Goal: Task Accomplishment & Management: Complete application form

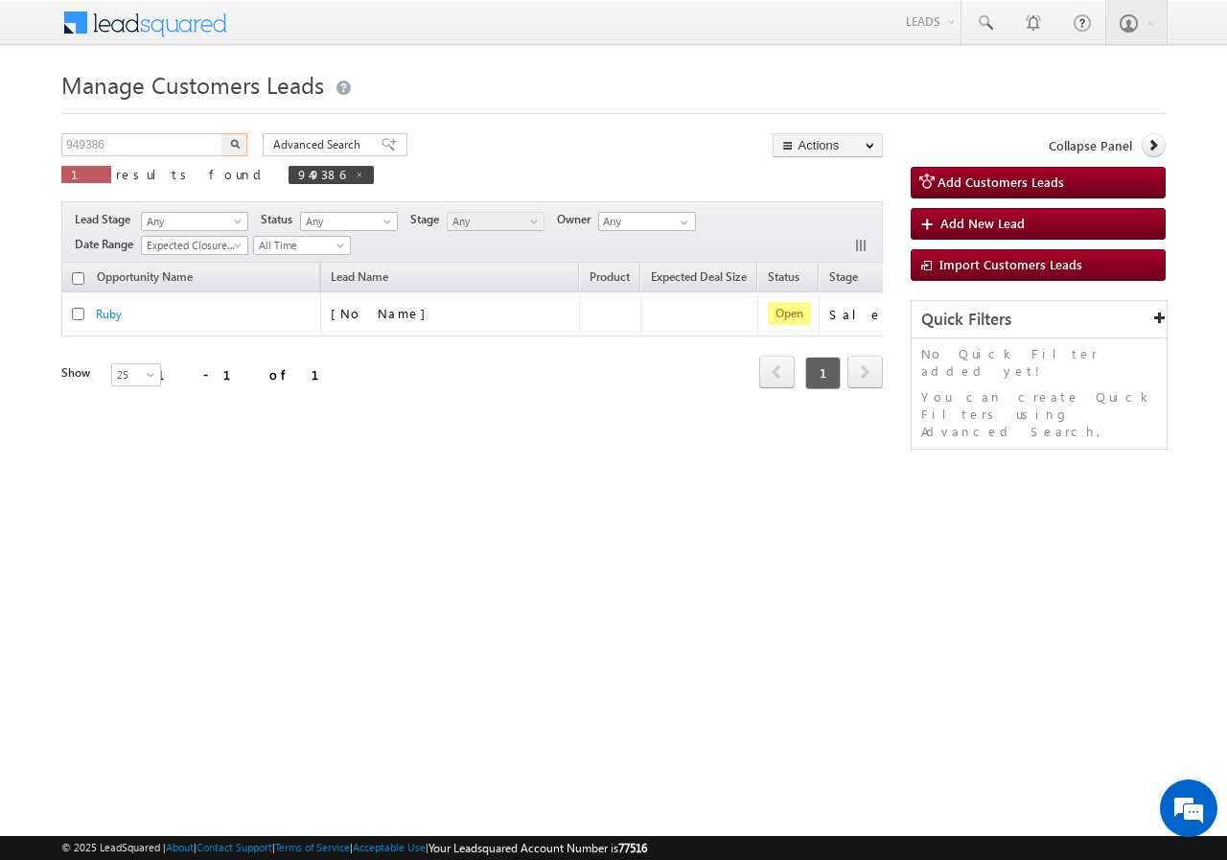
click at [157, 150] on input "949386" at bounding box center [143, 144] width 164 height 23
type input "948857"
click at [235, 137] on button "button" at bounding box center [234, 144] width 25 height 23
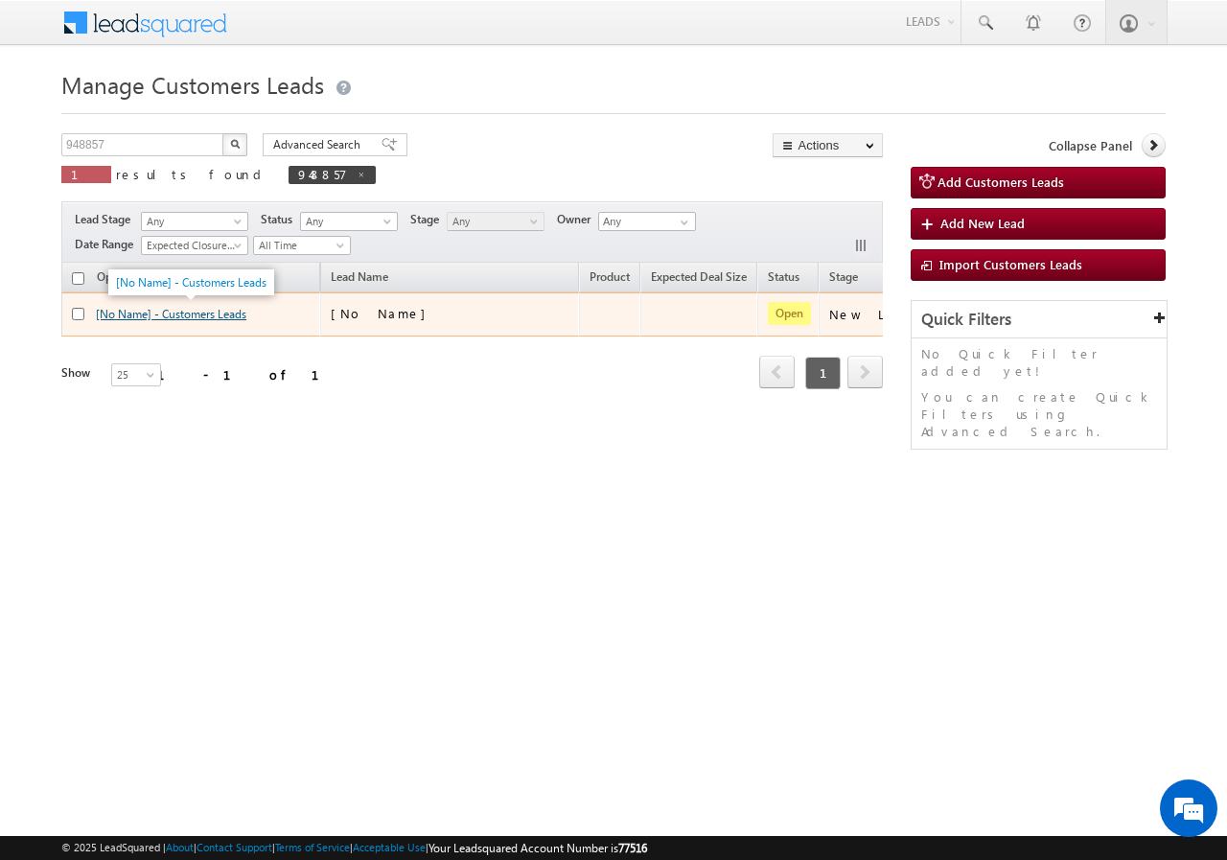
click at [194, 315] on link "[No Name] - Customers Leads" at bounding box center [171, 314] width 150 height 14
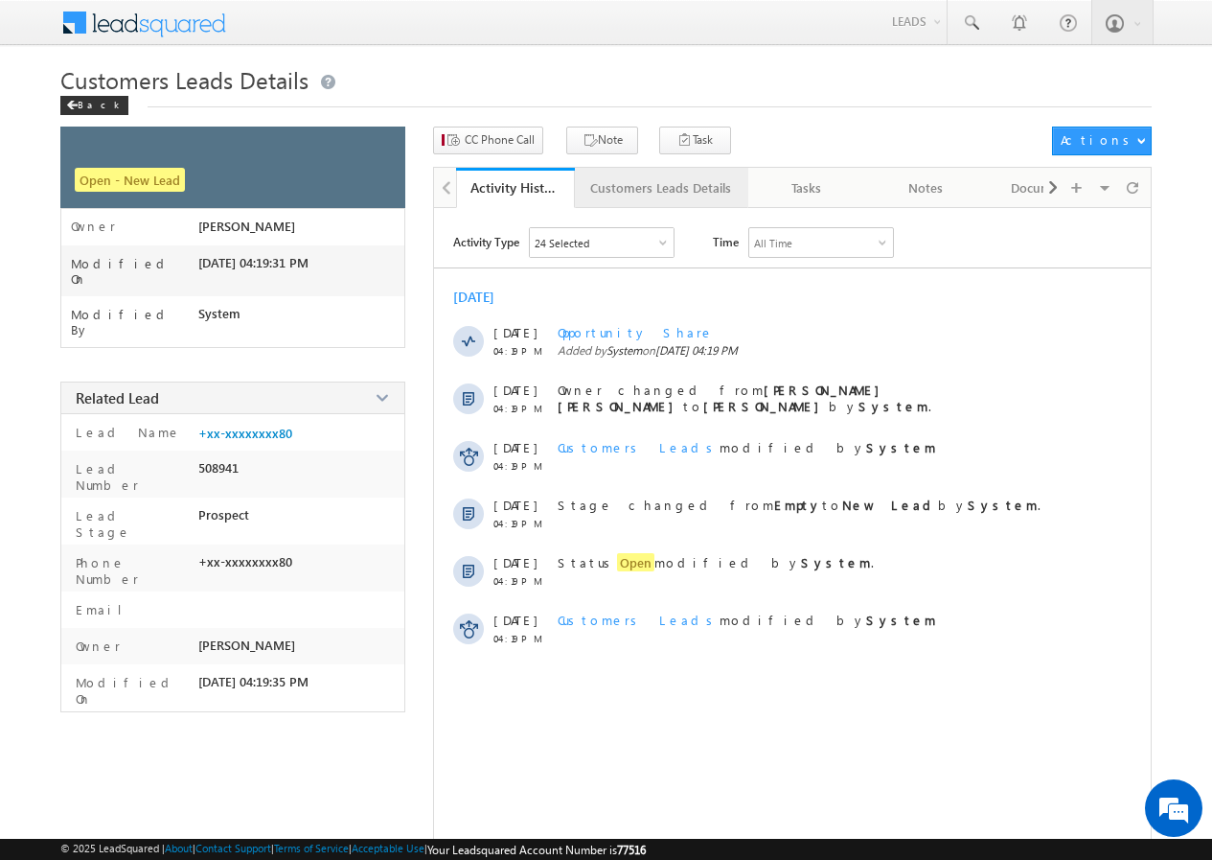
click at [647, 203] on link "Customers Leads Details" at bounding box center [661, 188] width 173 height 40
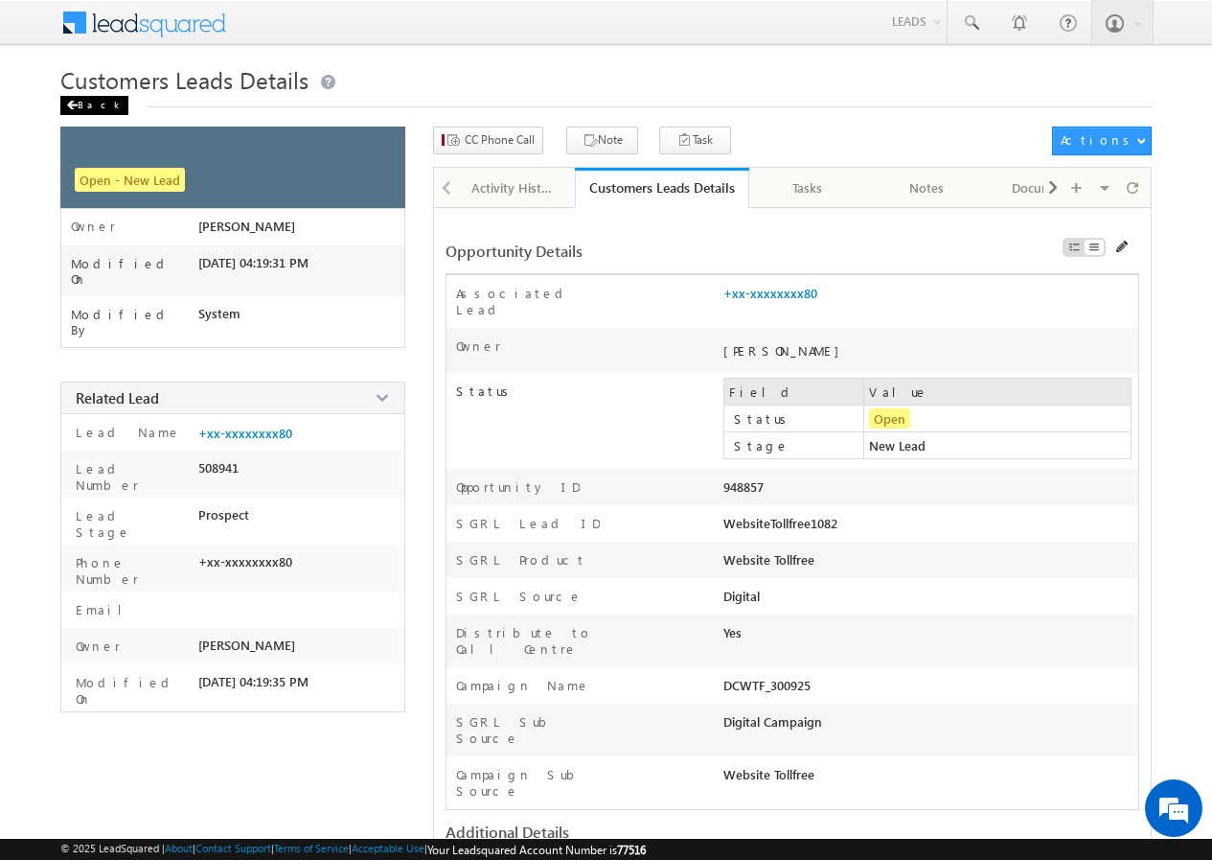
click at [85, 104] on div "Back" at bounding box center [94, 105] width 68 height 19
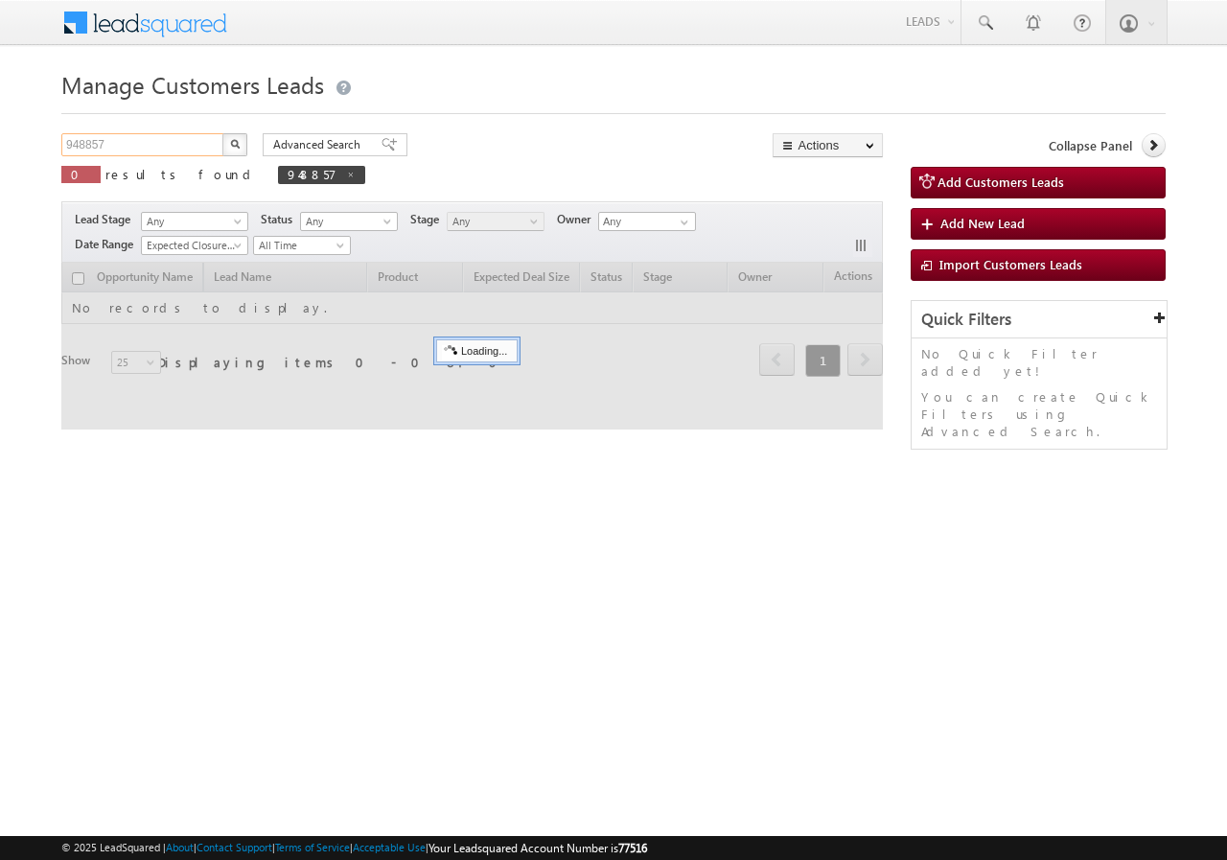
click at [170, 141] on input "948857" at bounding box center [143, 144] width 164 height 23
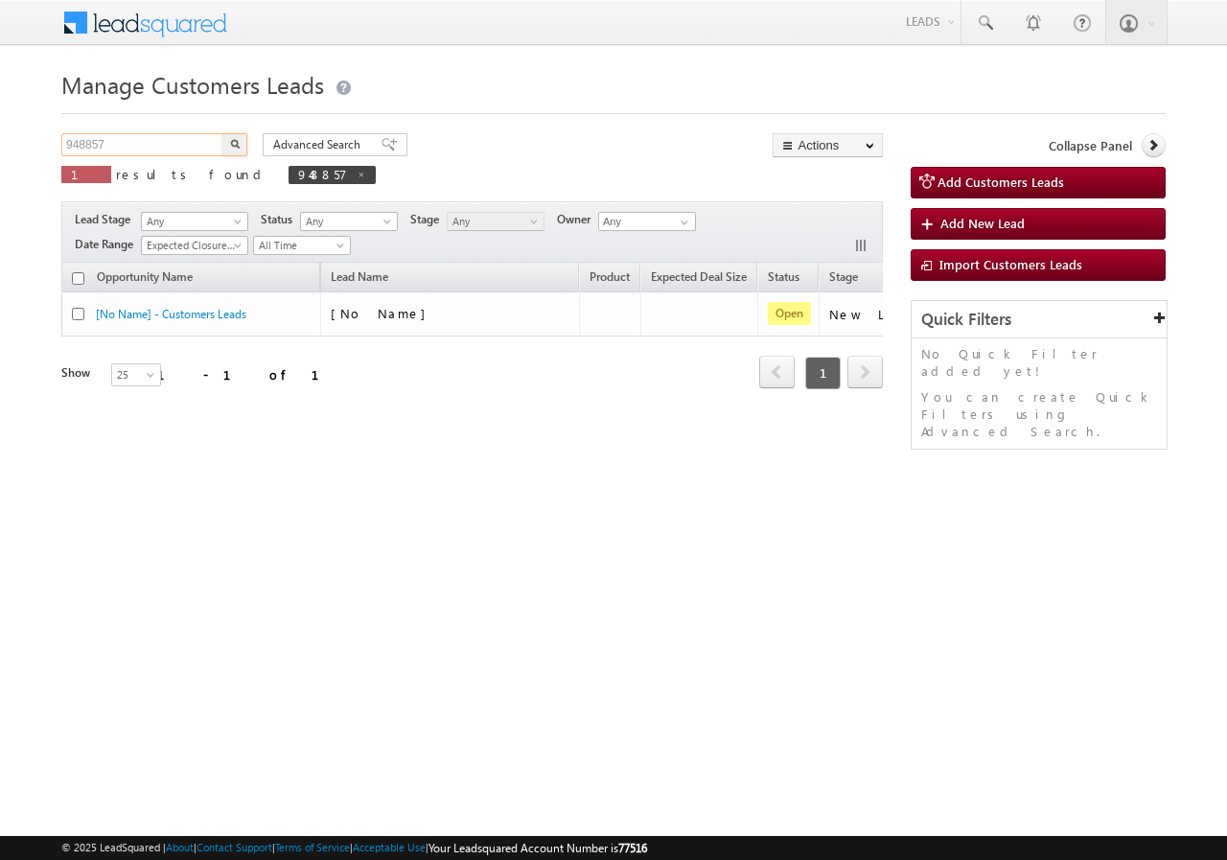
click at [170, 141] on input "948857" at bounding box center [143, 144] width 164 height 23
paste input "23"
type input "948823"
click at [233, 147] on img "button" at bounding box center [235, 144] width 10 height 10
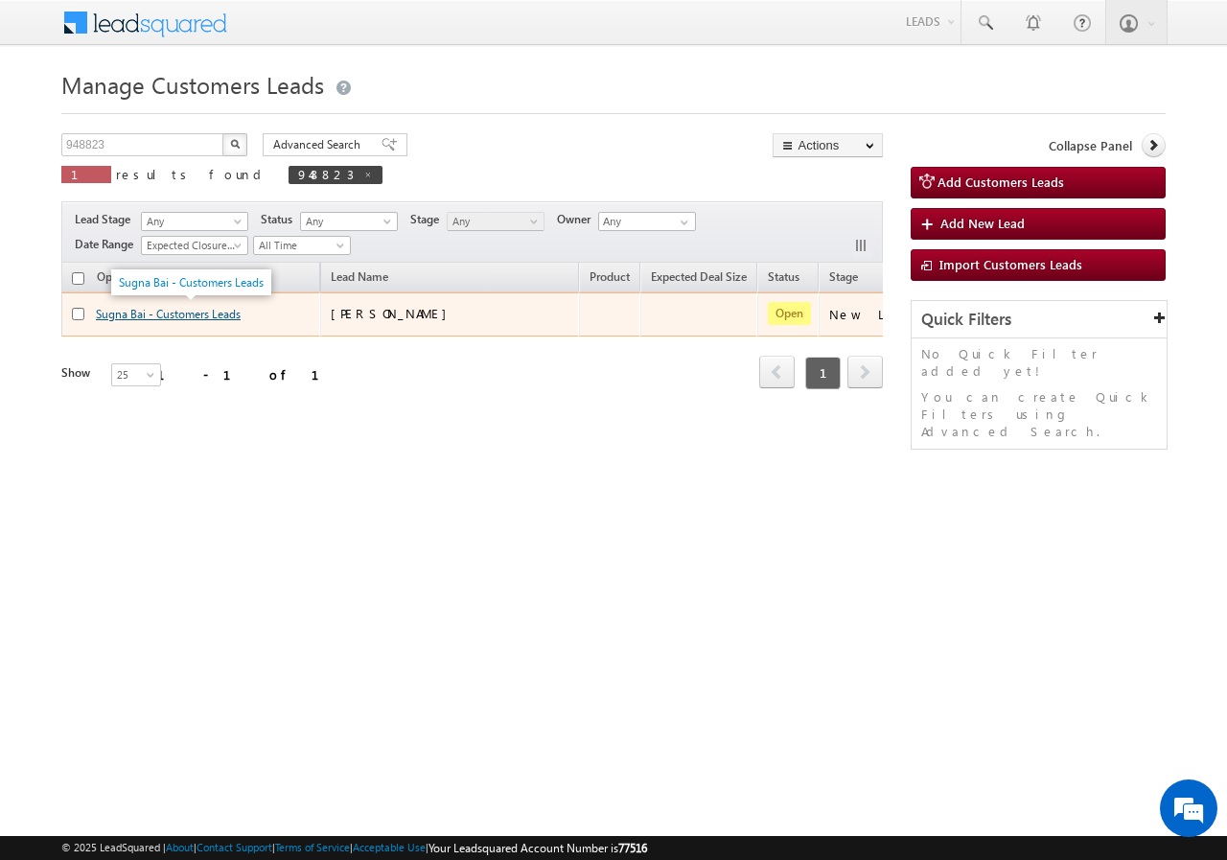
click at [170, 315] on link "Sugna Bai - Customers Leads" at bounding box center [168, 314] width 145 height 14
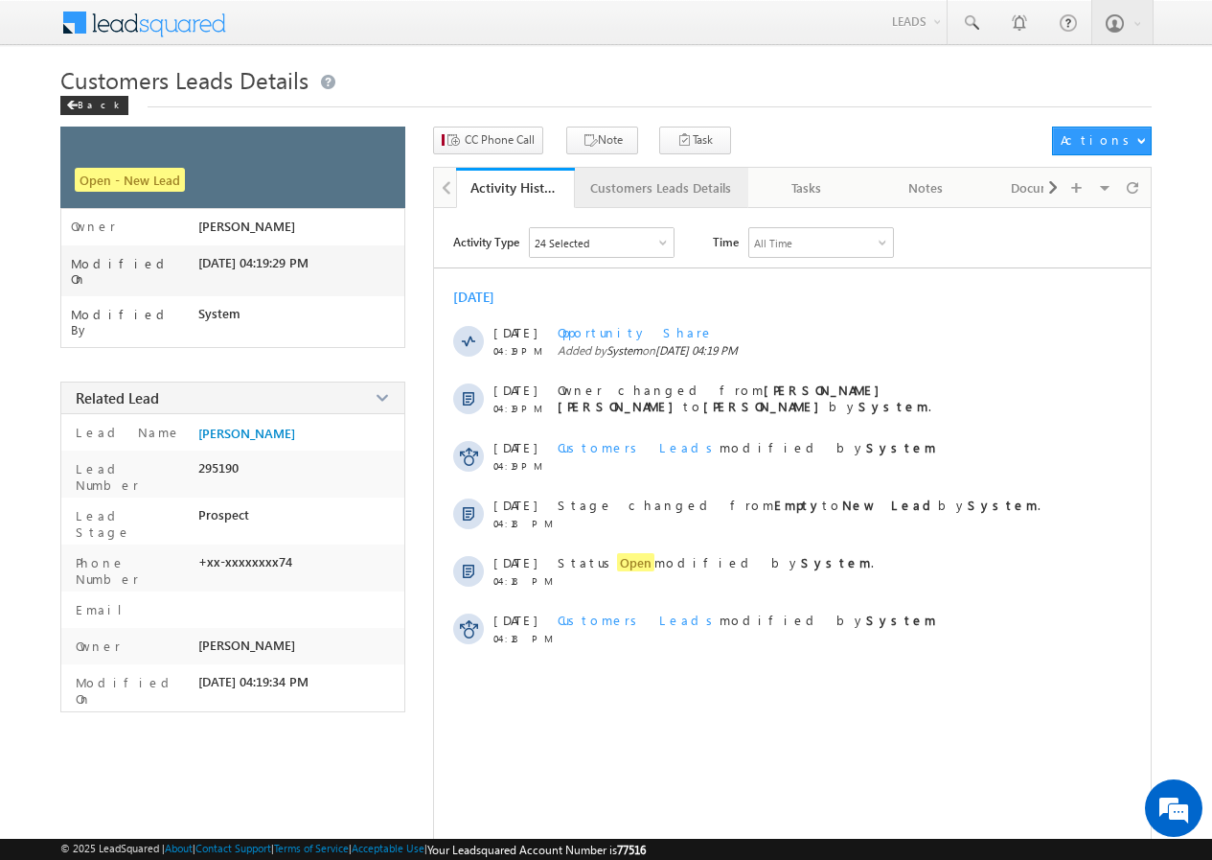
click at [608, 190] on div "Customers Leads Details" at bounding box center [660, 187] width 141 height 23
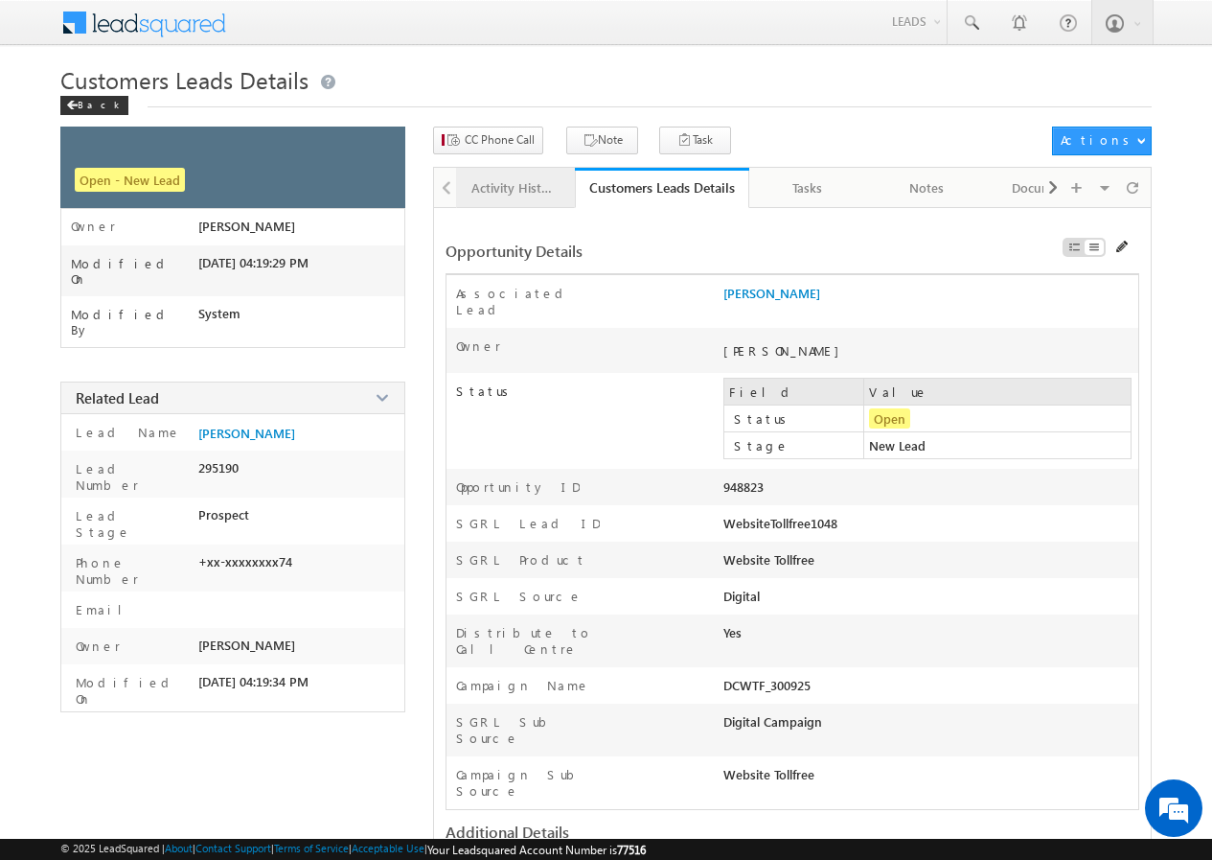
click at [489, 187] on div "Activity History" at bounding box center [515, 187] width 86 height 23
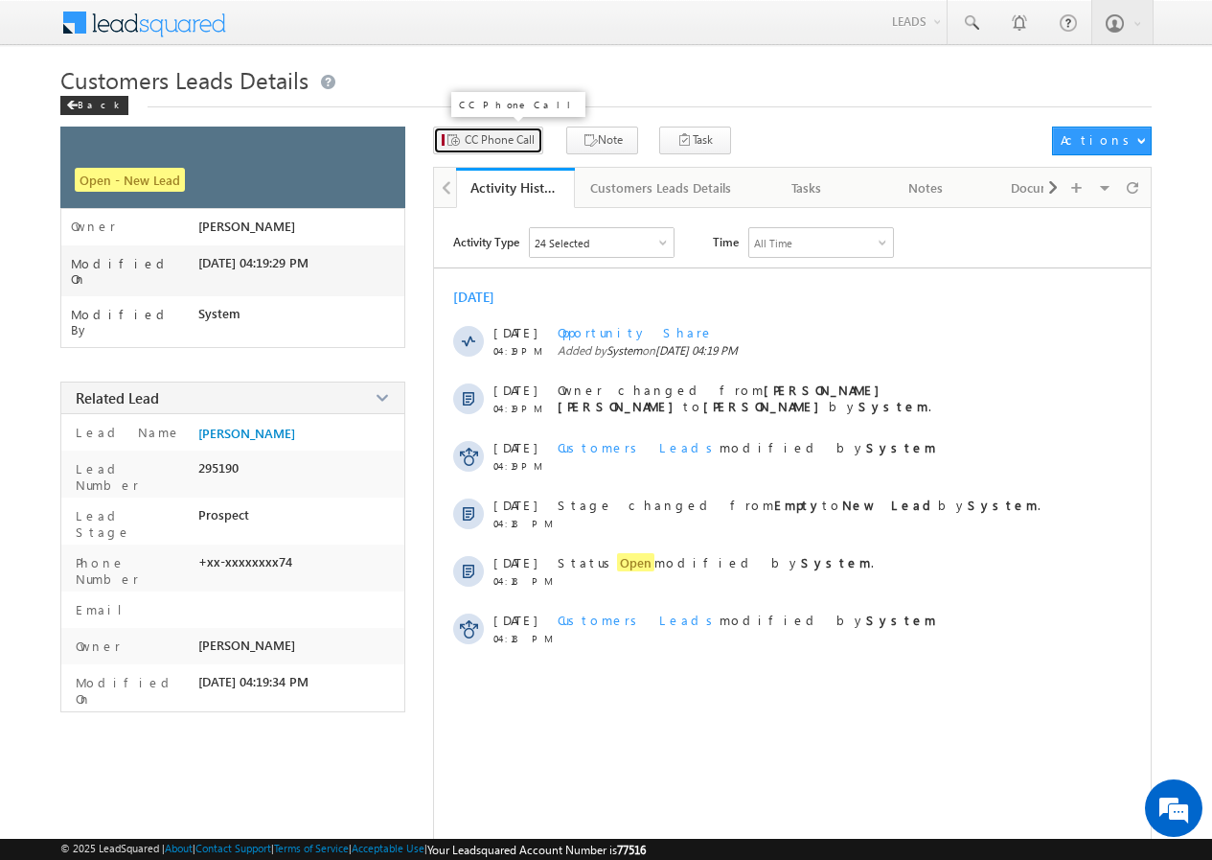
click at [473, 142] on span "CC Phone Call" at bounding box center [500, 139] width 70 height 17
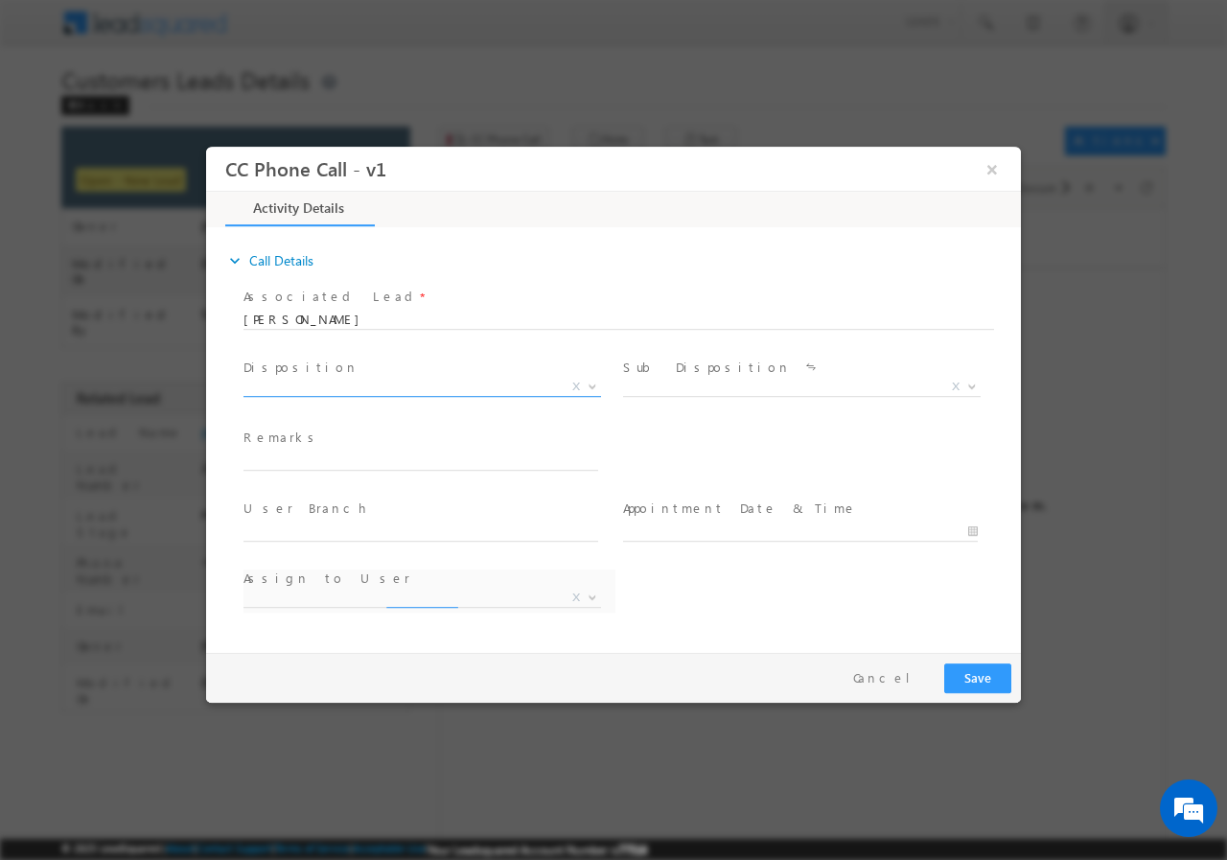
click at [338, 383] on span "X" at bounding box center [421, 386] width 357 height 19
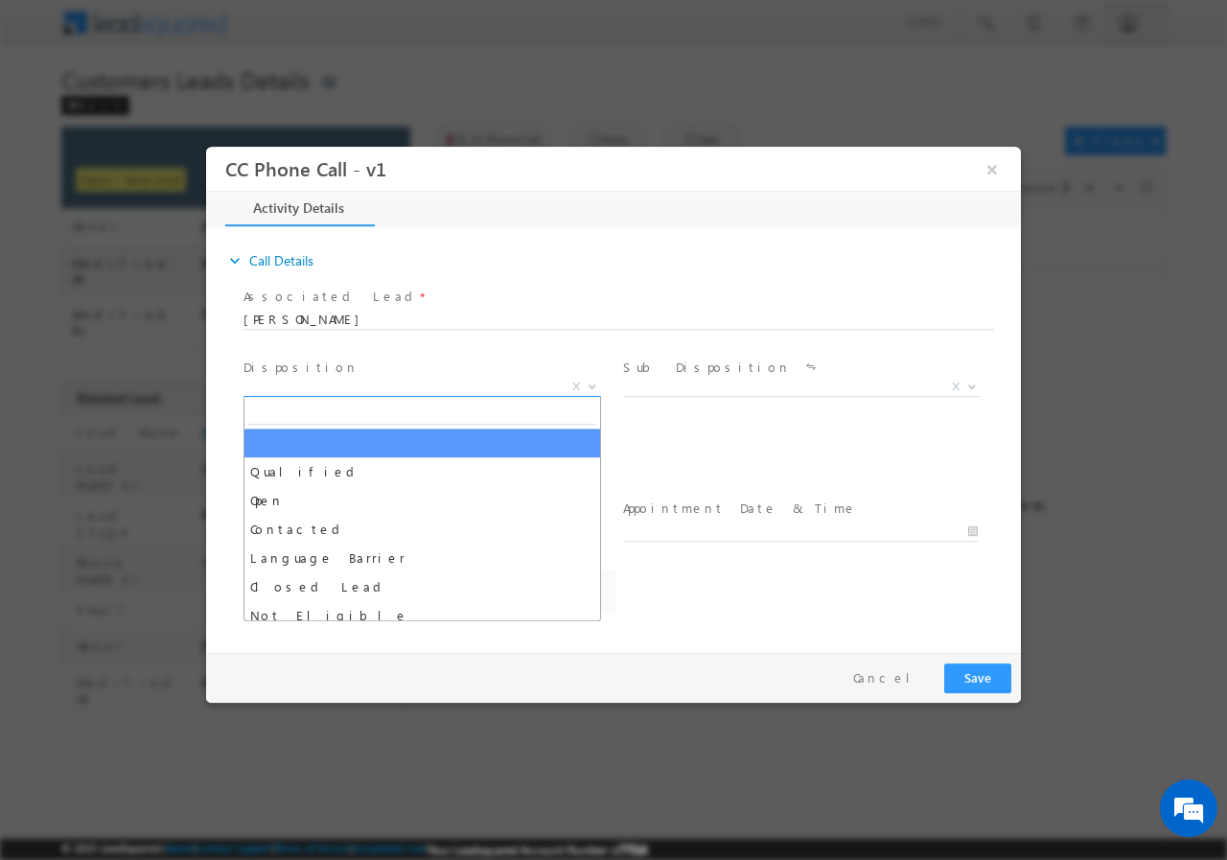
select select "Rose.Shyse+sgrl@leadsquared.com"
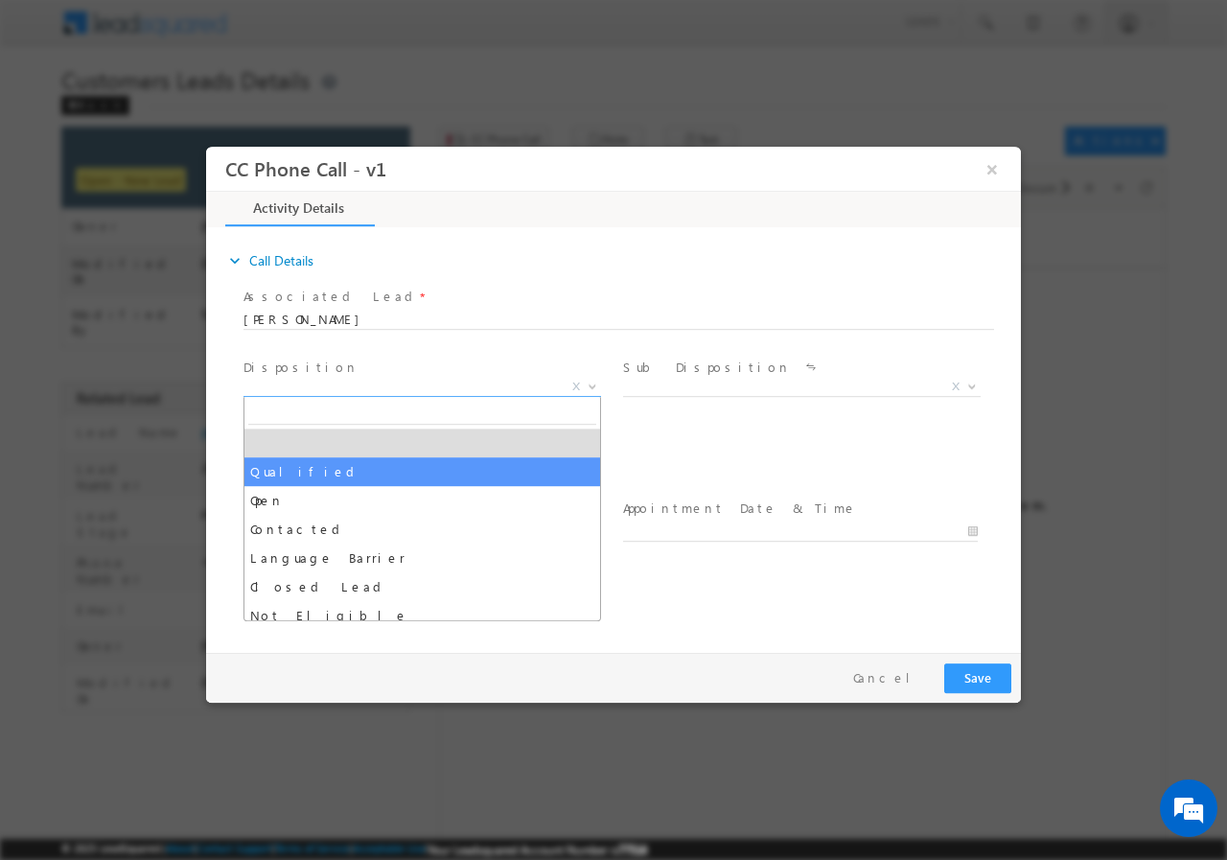
select select "Qualified"
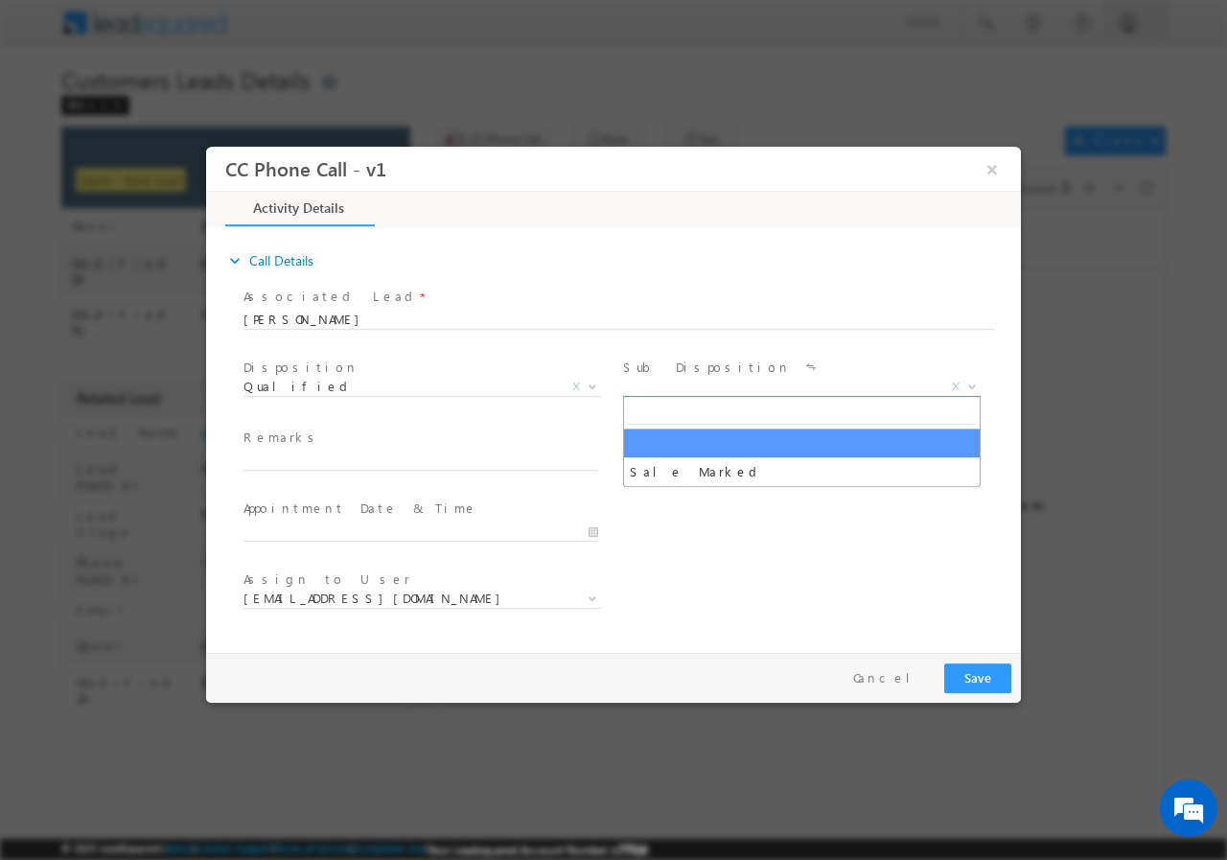
click at [709, 381] on span "X" at bounding box center [801, 386] width 357 height 19
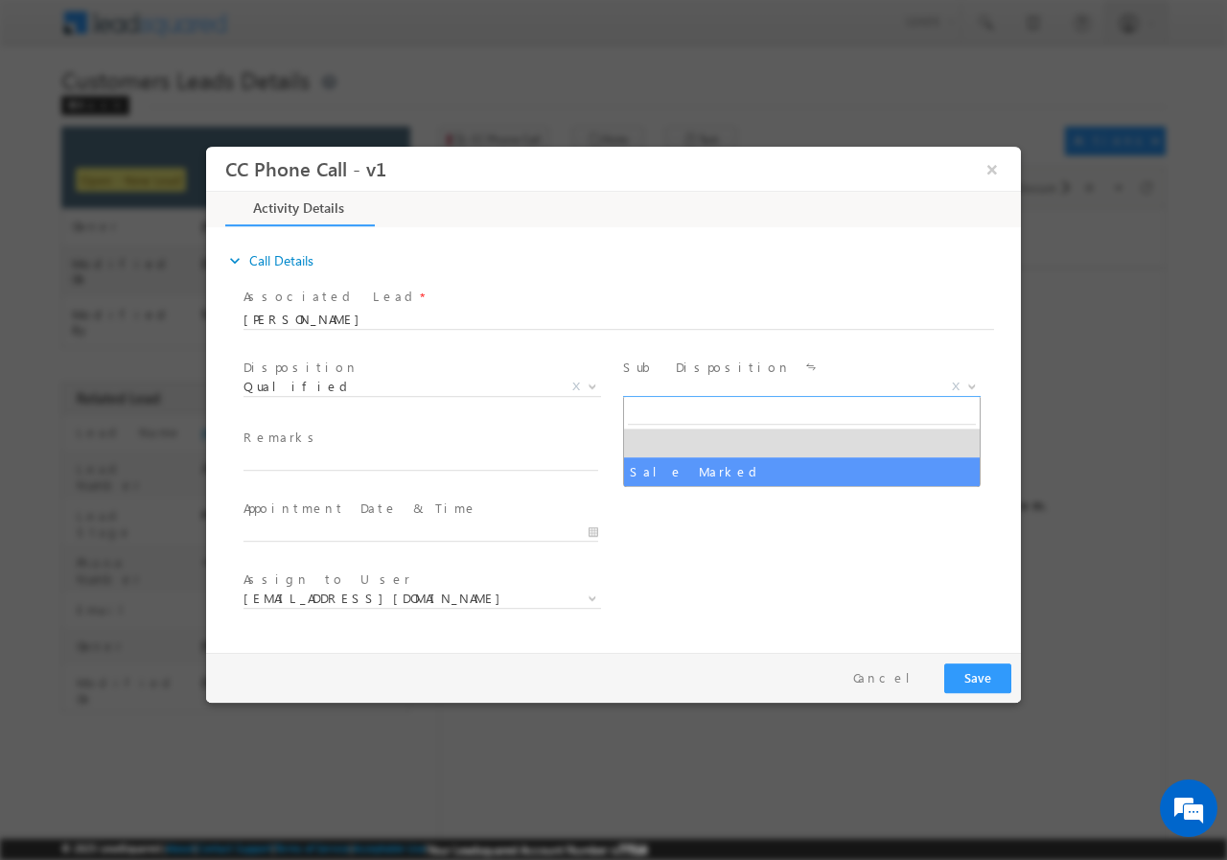
select select "Sale Marked"
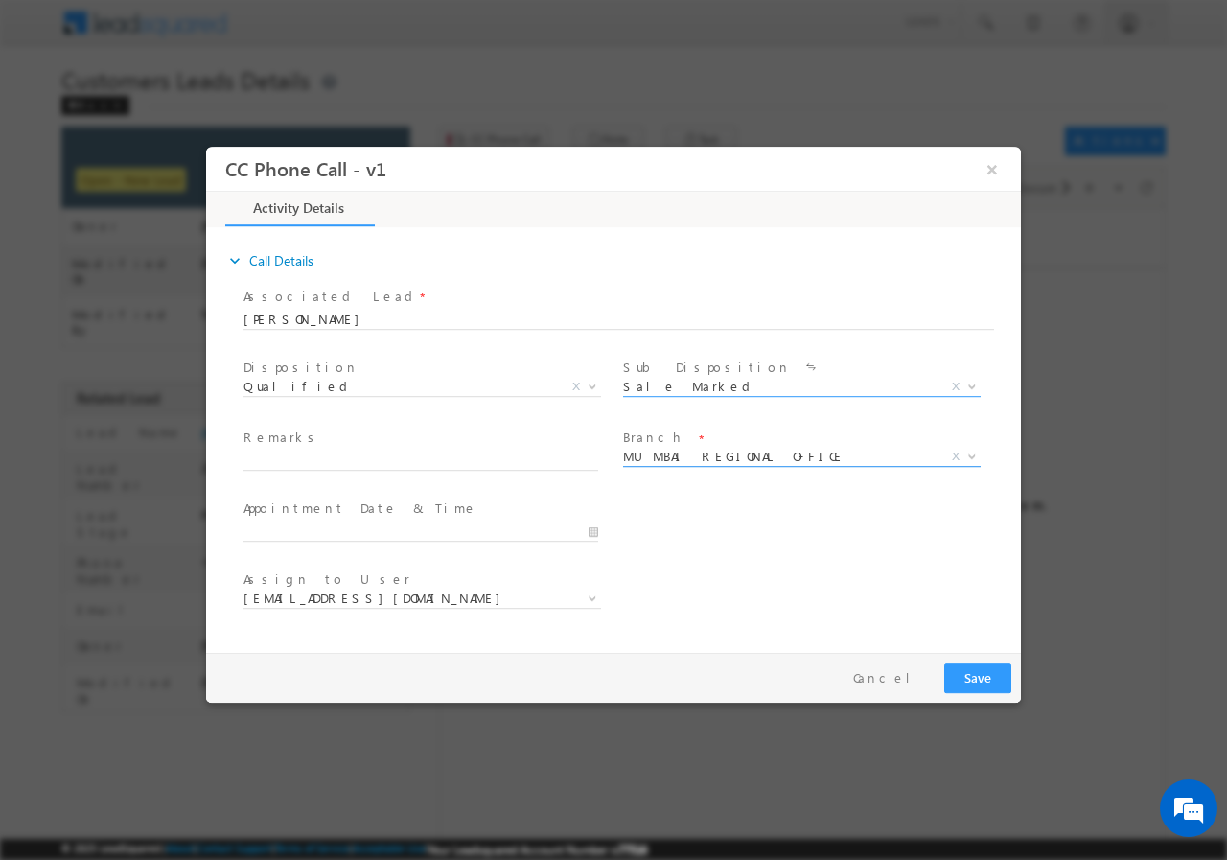
click at [680, 455] on span "MUMBAI REGIONAL OFFICE" at bounding box center [778, 455] width 311 height 17
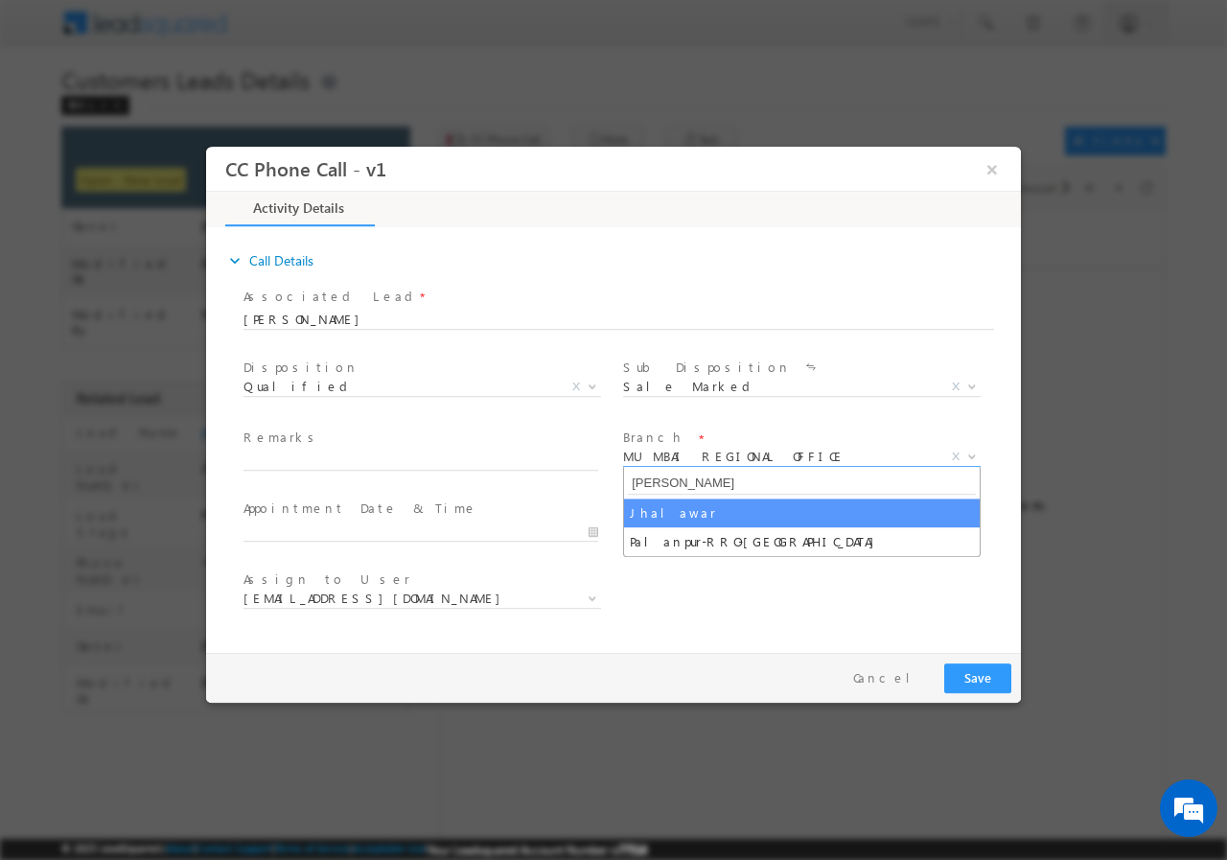
type input "jha"
select select "Jhalawar"
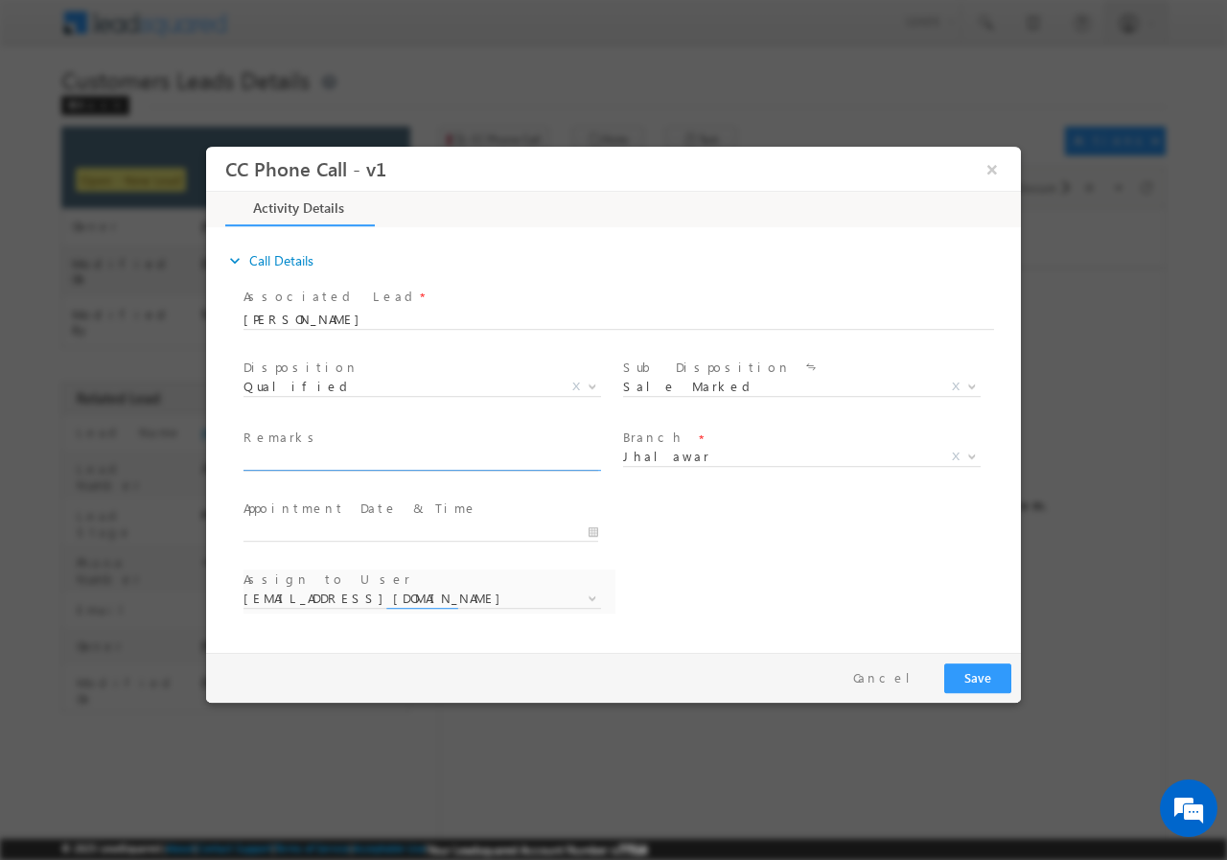
click at [289, 456] on input "text" at bounding box center [420, 459] width 355 height 19
select select "ajay.choudhary@sgrlimited.in"
paste input "948823//Website Tollfree//Sugna Bai//9799755374//topup-2L// Jhalawar// Cx is re…"
type input "948823//Website Tollfree//Sugna Bai//9799755374//topup-2L// Jhalawar// Cx is re…"
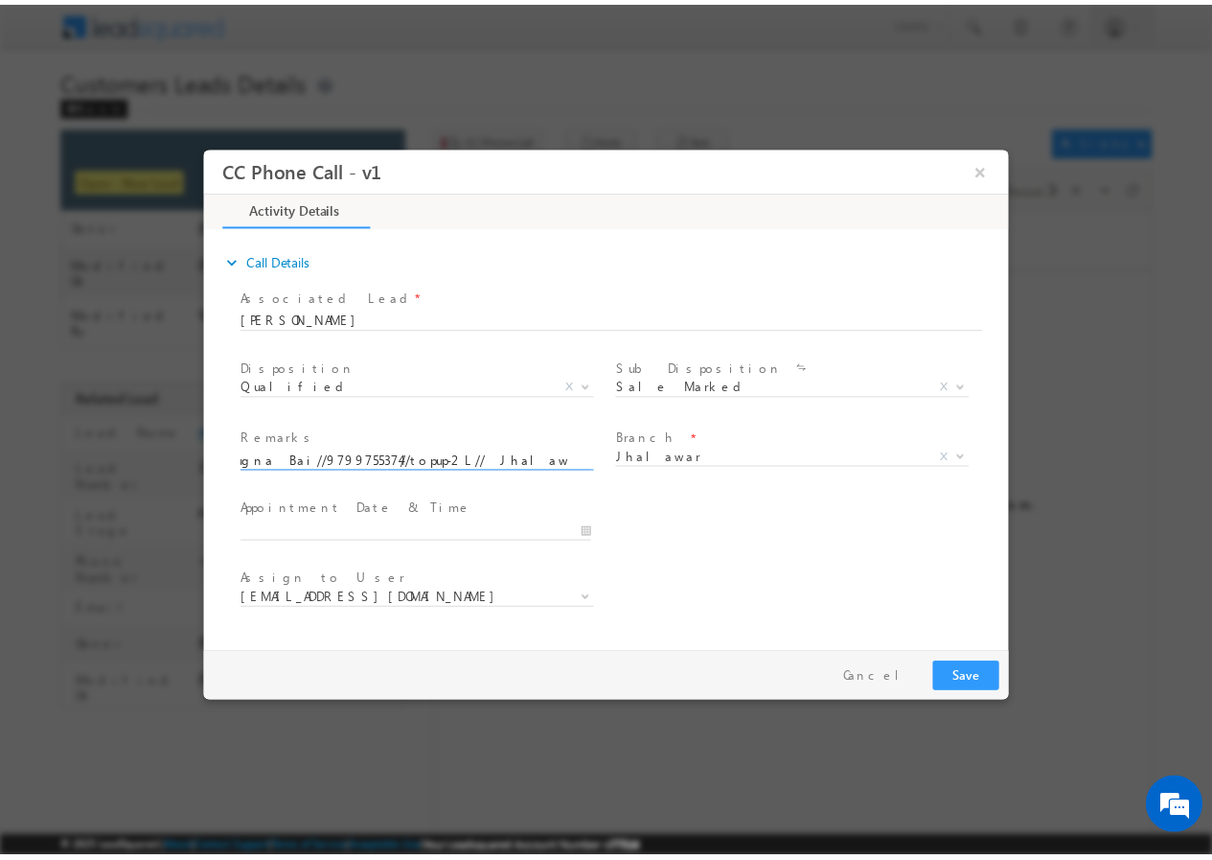
scroll to position [0, 0]
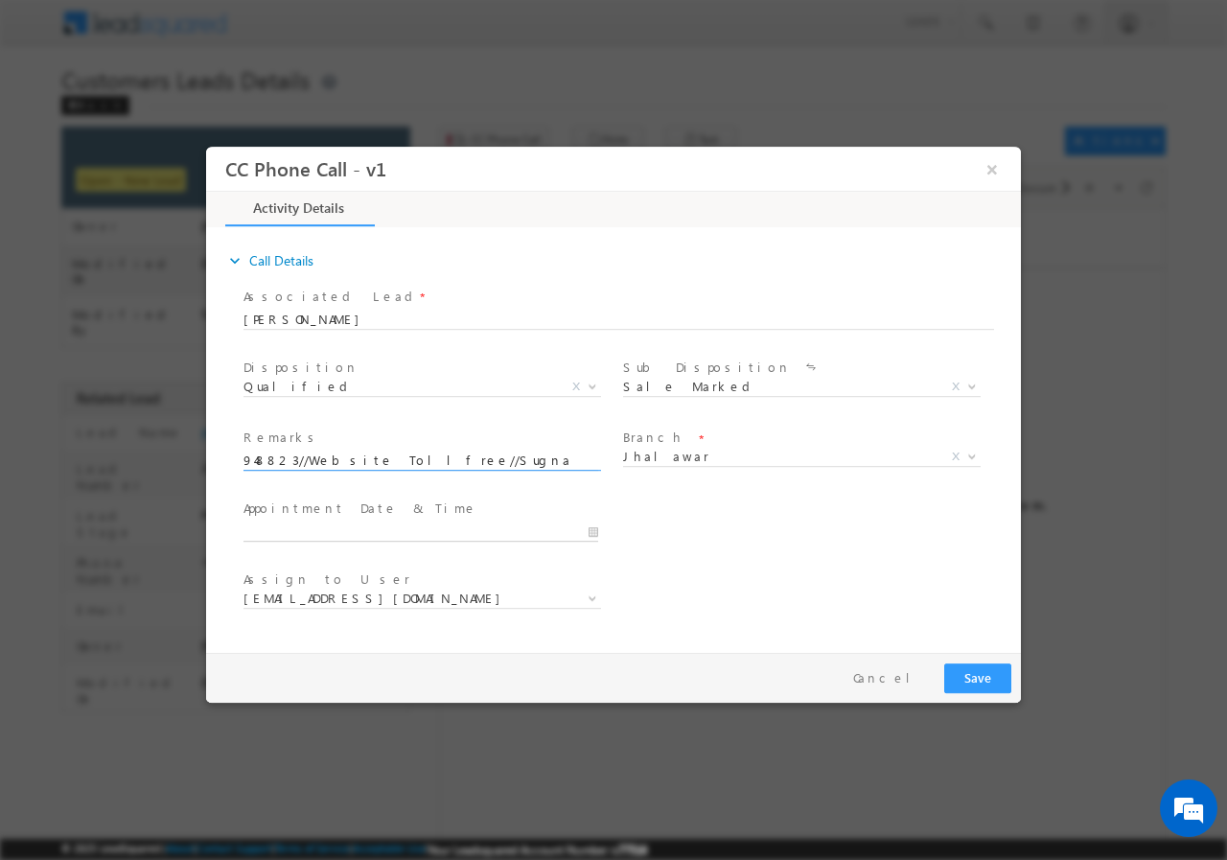
click at [594, 530] on input "text" at bounding box center [420, 530] width 355 height 19
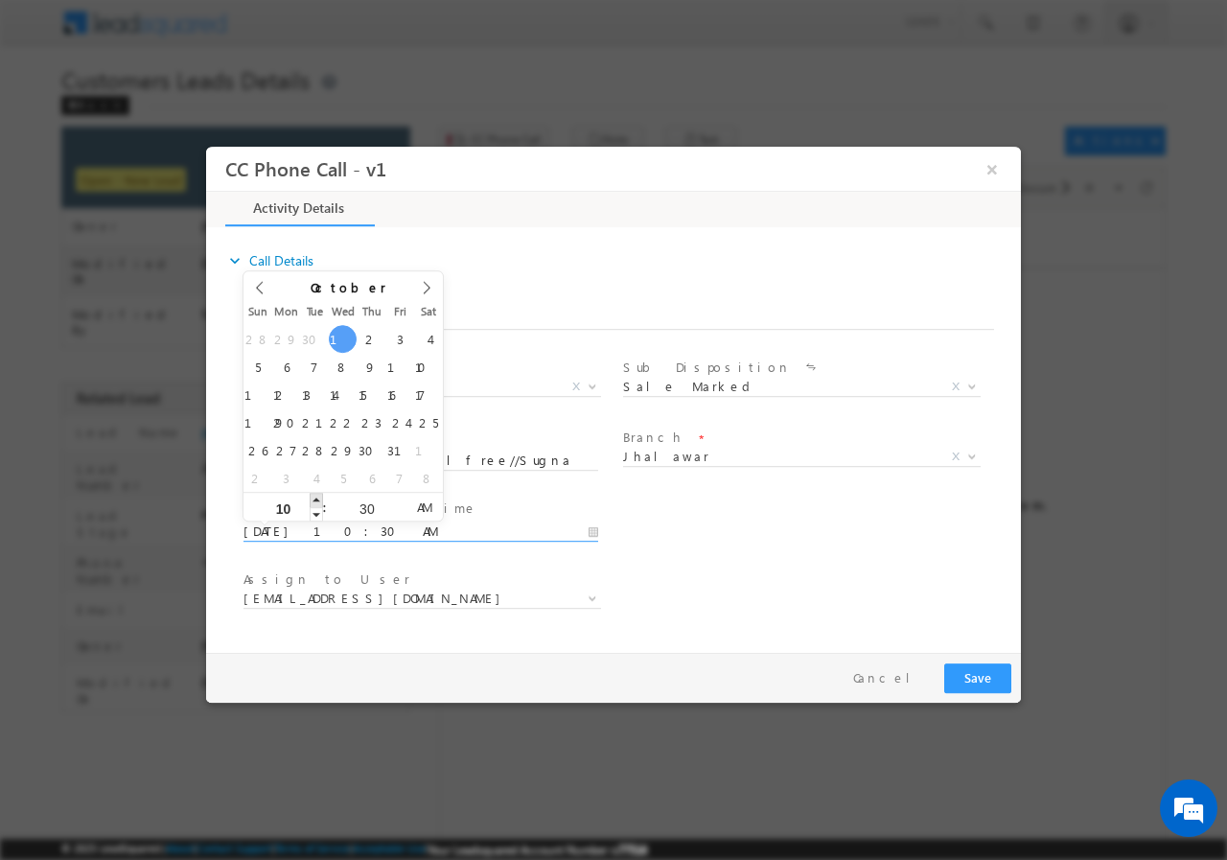
type input "10/01/2025 11:30 AM"
type input "11"
click at [314, 497] on span at bounding box center [316, 499] width 13 height 14
type input "10/01/2025 12:30 PM"
type input "12"
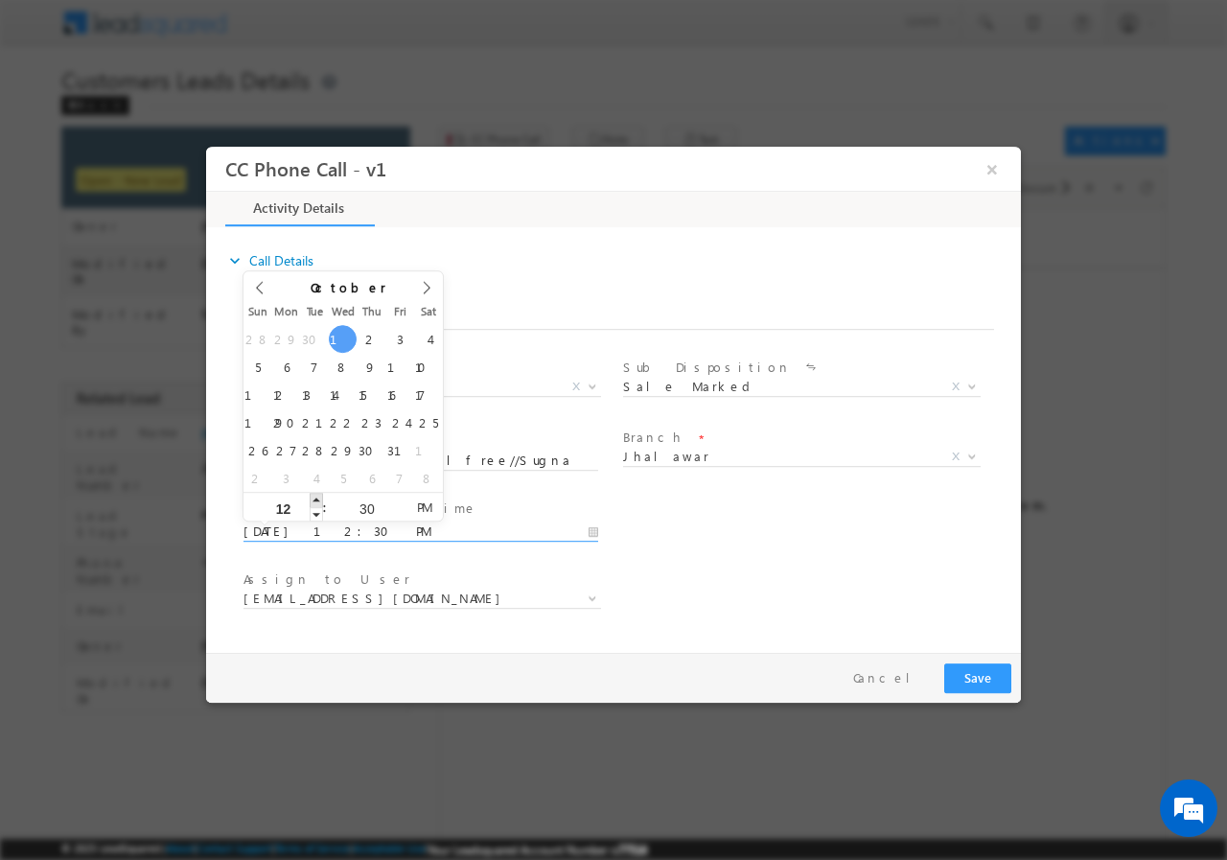
click at [314, 497] on span at bounding box center [316, 499] width 13 height 14
click at [366, 510] on input "30" at bounding box center [367, 507] width 80 height 12
type input "00"
type input "10/06/2025 12:00 PM"
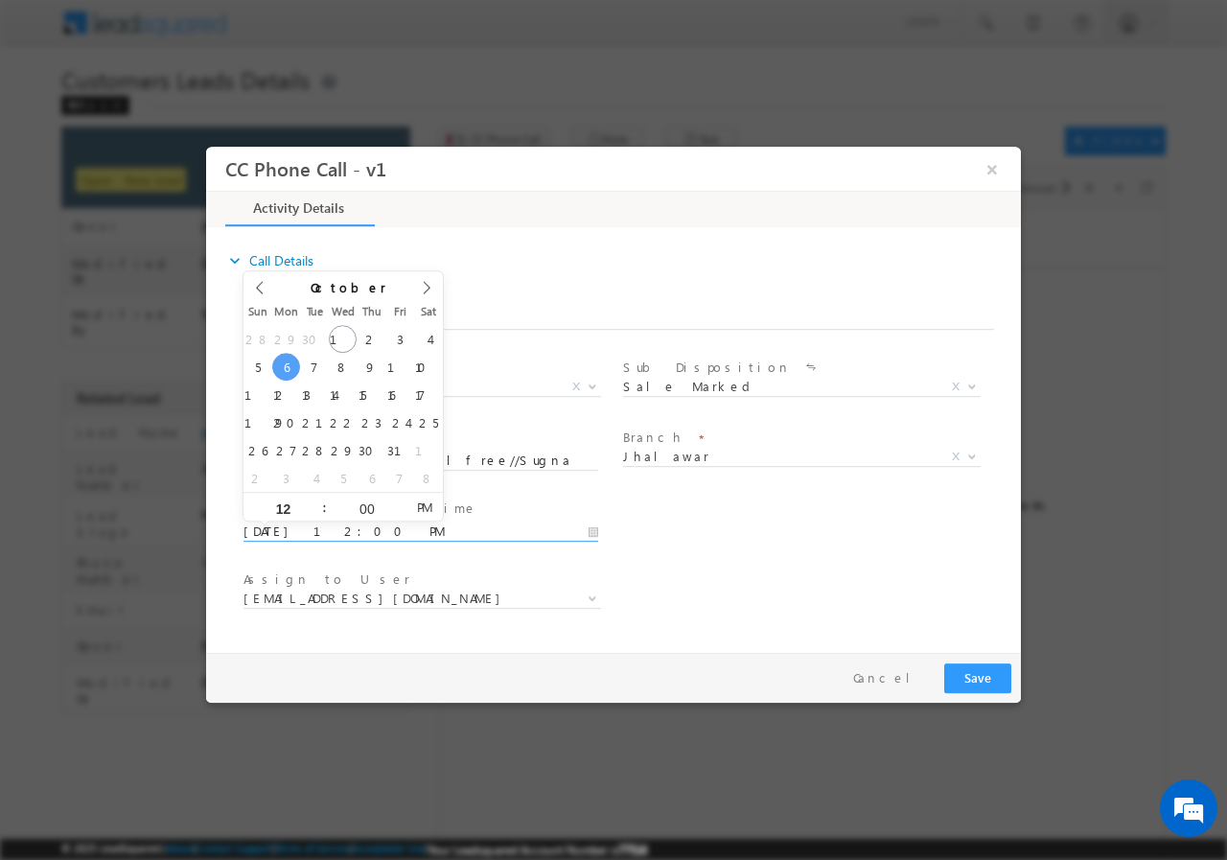
type input "00"
click at [746, 543] on div "User Branch * Appointment Date & Time * 10/06/2025 12:00 PM" at bounding box center [630, 529] width 781 height 71
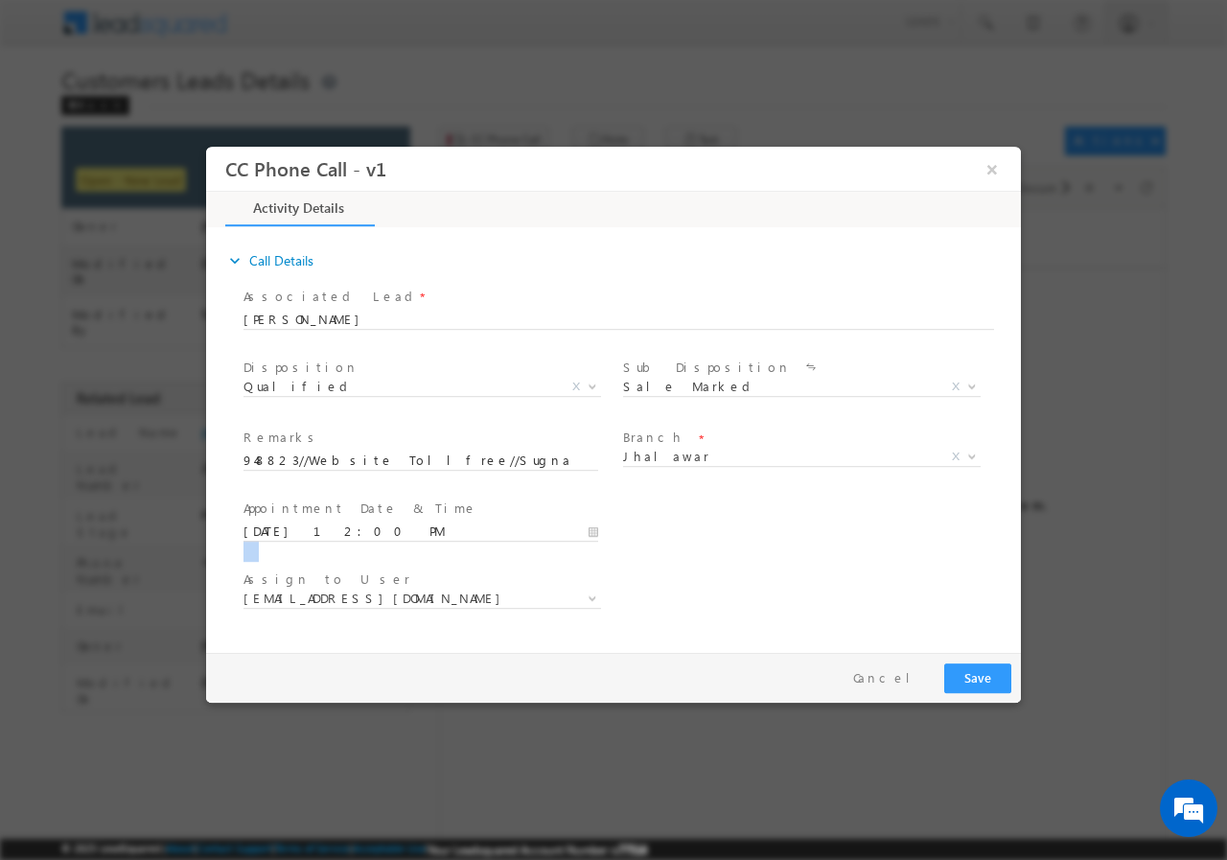
click at [709, 537] on div "User Branch * Appointment Date & Time * 10/06/2025 12:00 PM" at bounding box center [630, 529] width 781 height 71
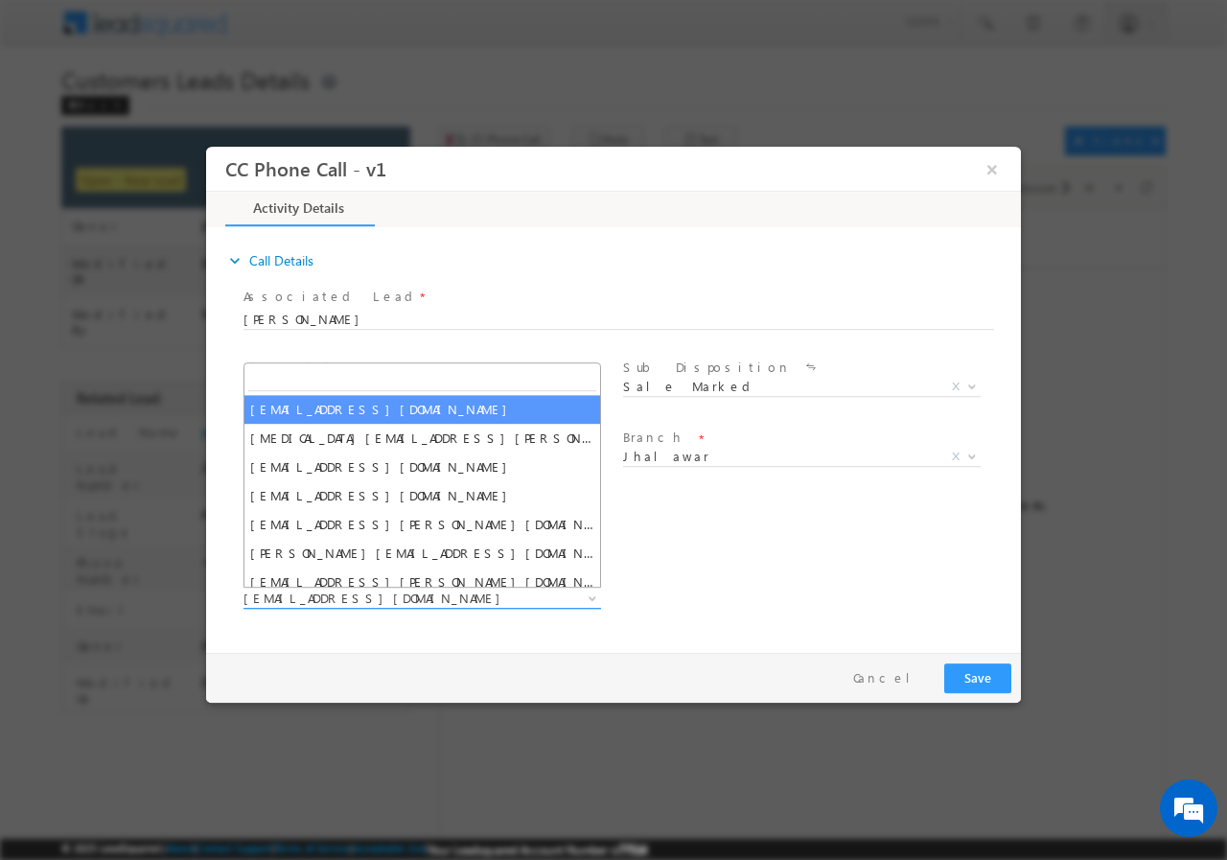
click at [448, 597] on span "ajay.choudhary@sgrlimited.in" at bounding box center [398, 596] width 311 height 17
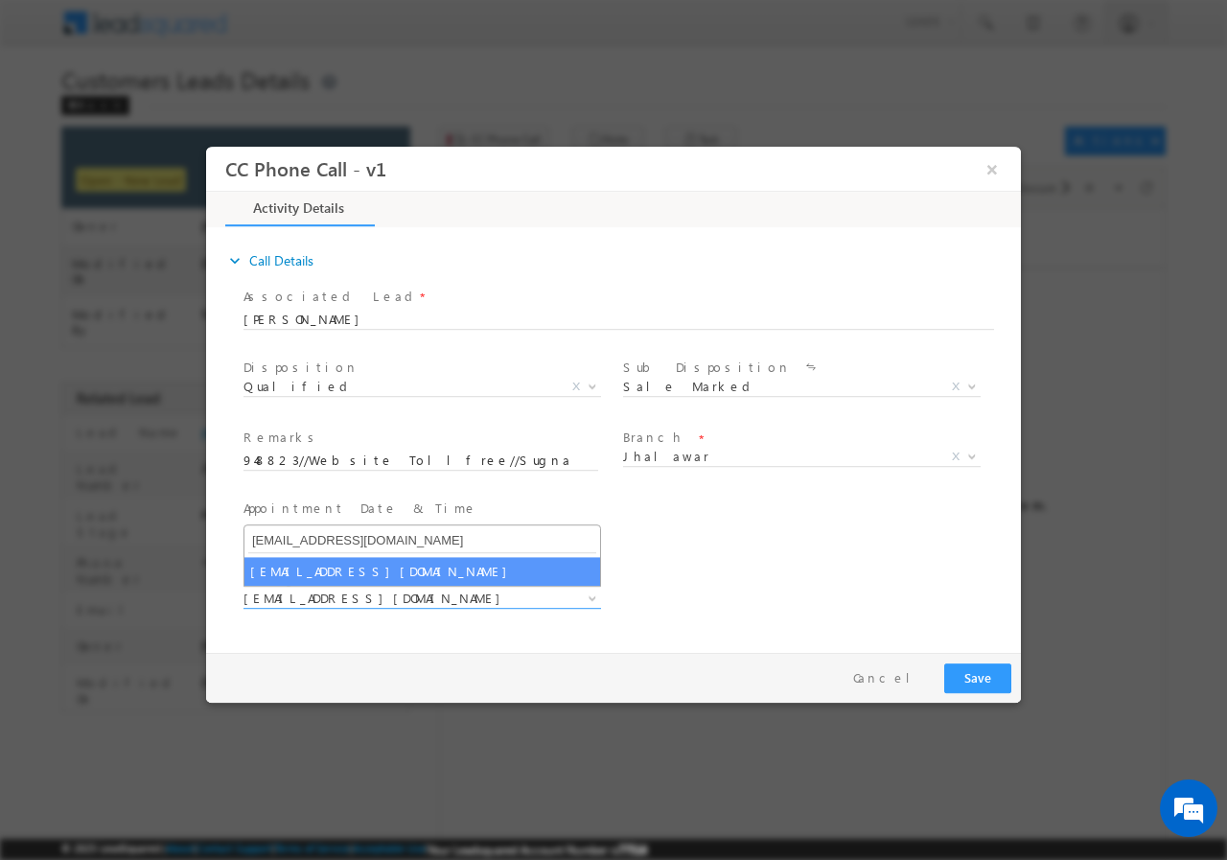
type input "suresh.verma@sgrlimited.in"
select select "suresh.verma@sgrlimited.in"
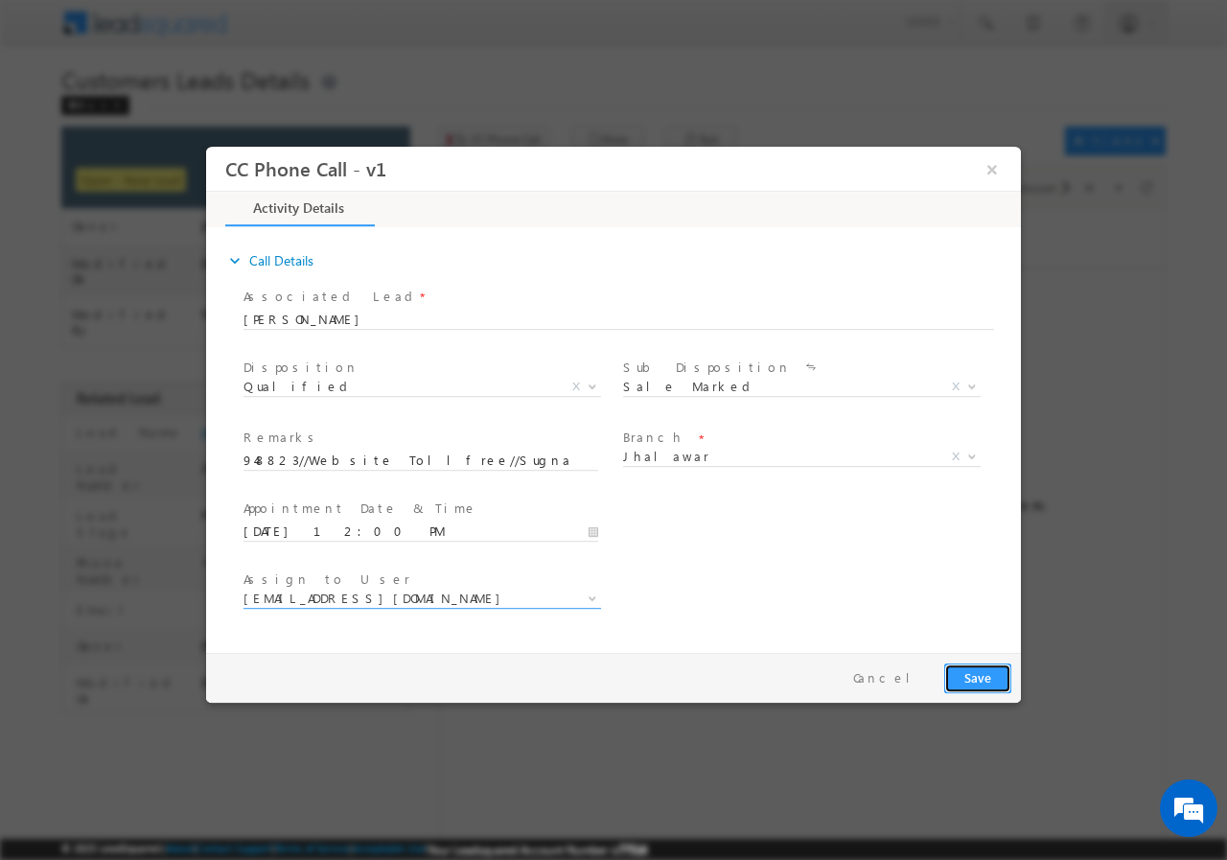
click at [979, 675] on button "Save" at bounding box center [977, 677] width 67 height 30
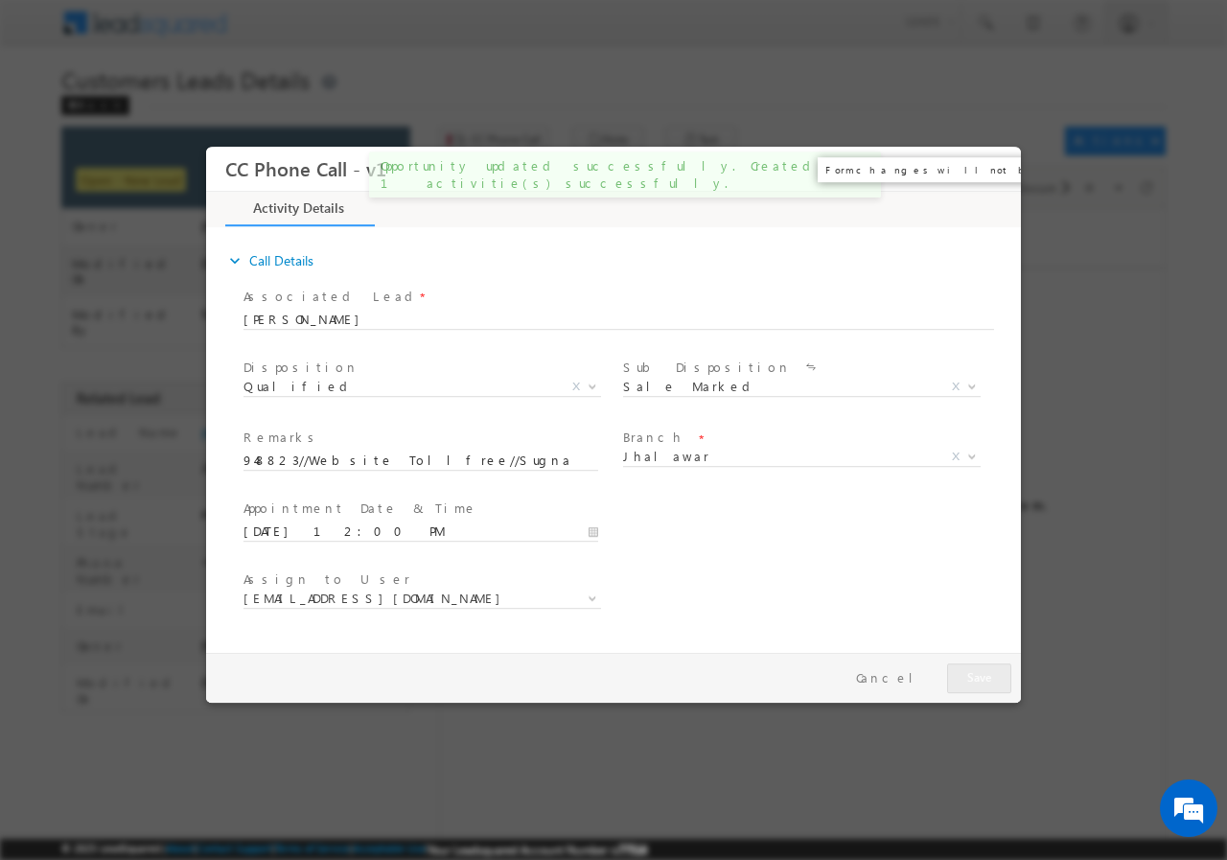
click at [990, 169] on button "×" at bounding box center [992, 167] width 33 height 35
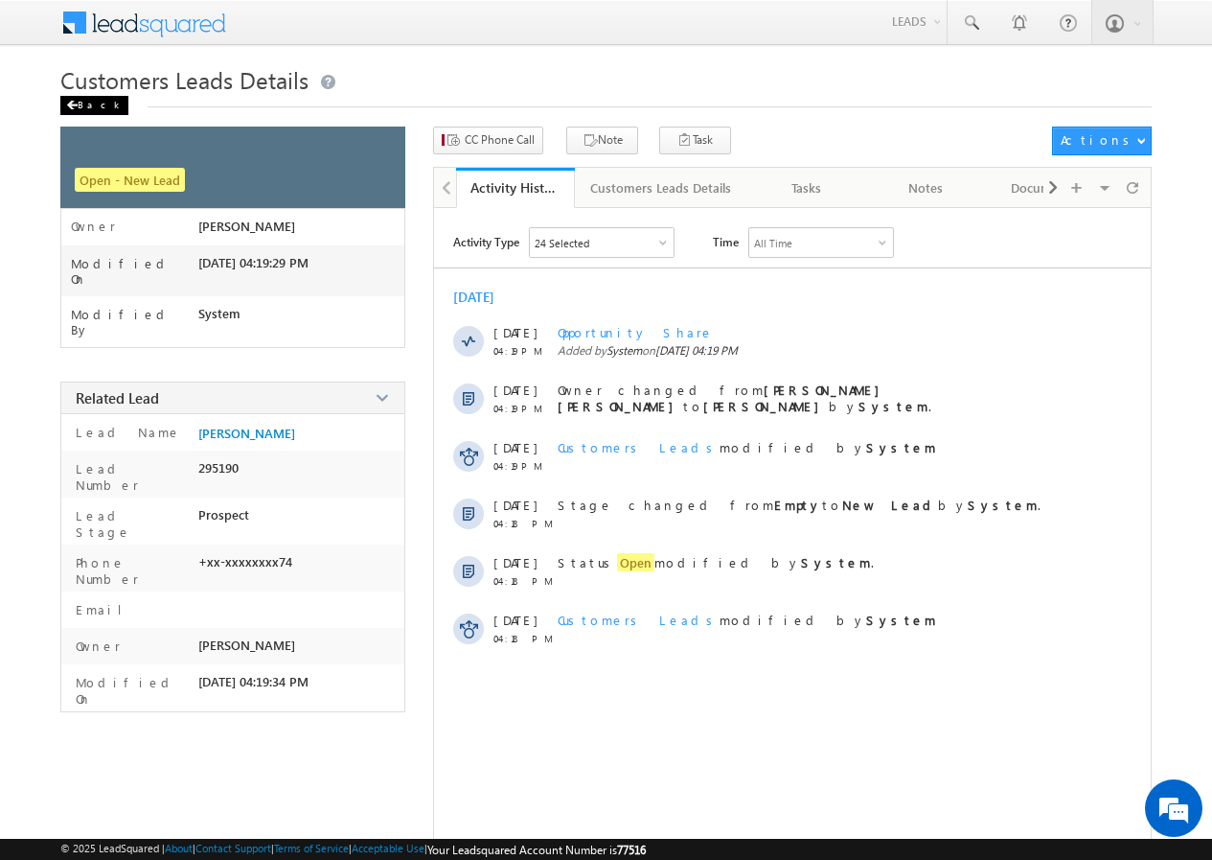
click at [92, 102] on div "Back" at bounding box center [94, 105] width 68 height 19
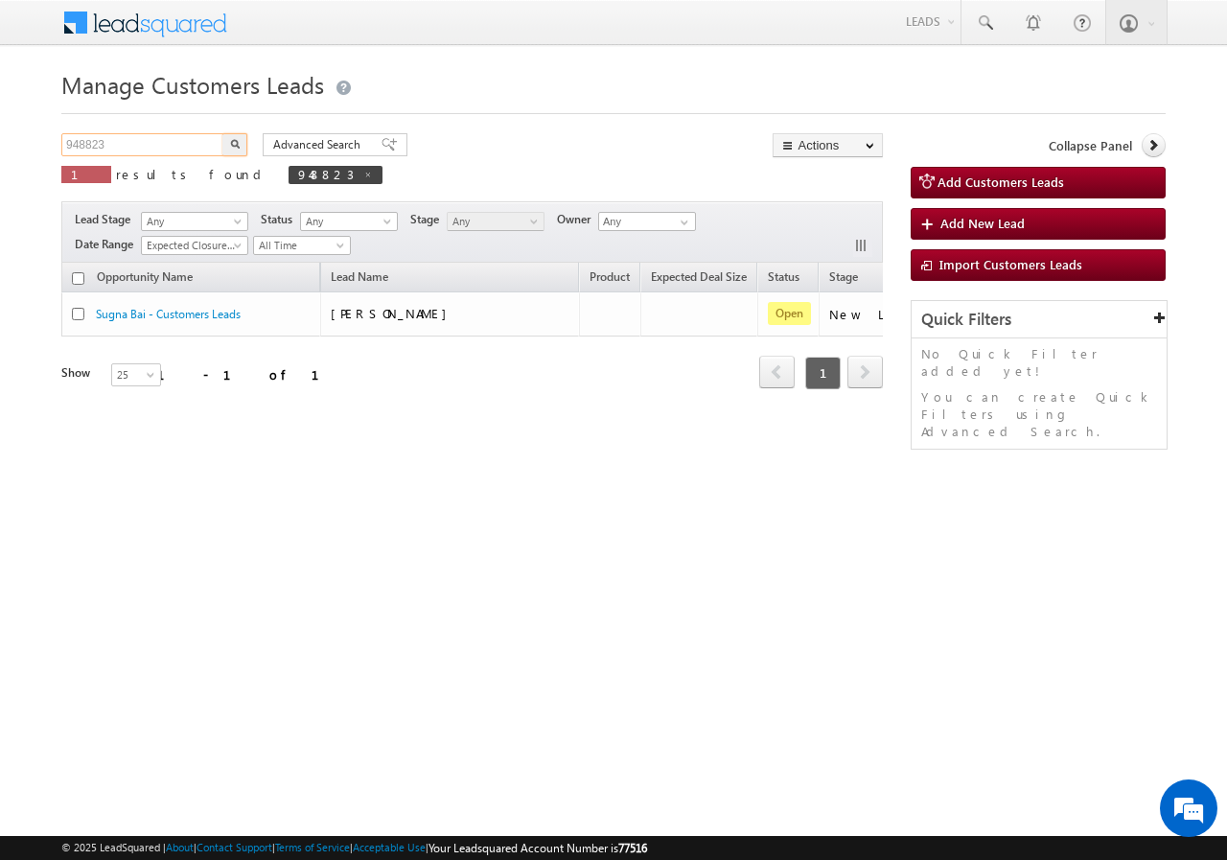
click at [150, 140] on input "948823" at bounding box center [143, 144] width 164 height 23
paste input "9330"
type input "949330"
click at [234, 149] on button "button" at bounding box center [234, 144] width 25 height 23
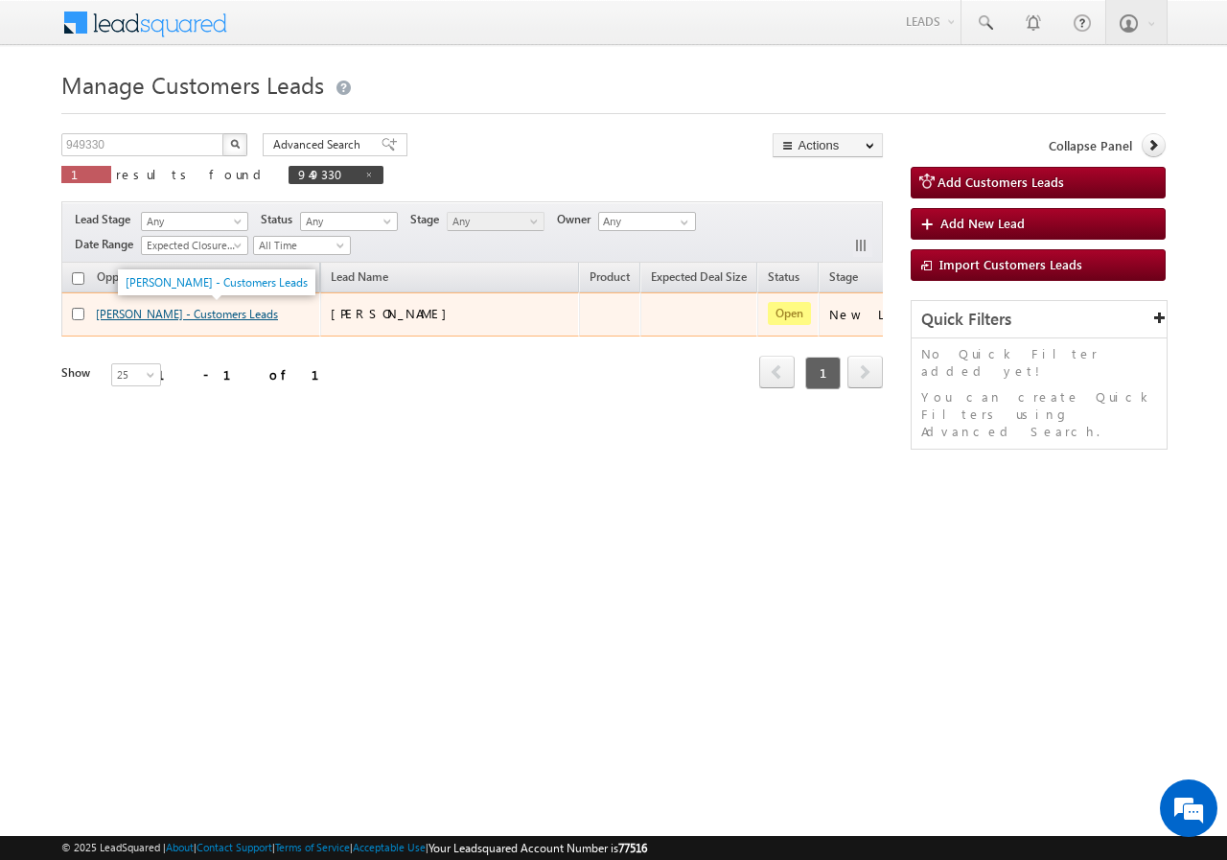
click at [105, 315] on link "[PERSON_NAME] - Customers Leads" at bounding box center [187, 314] width 182 height 14
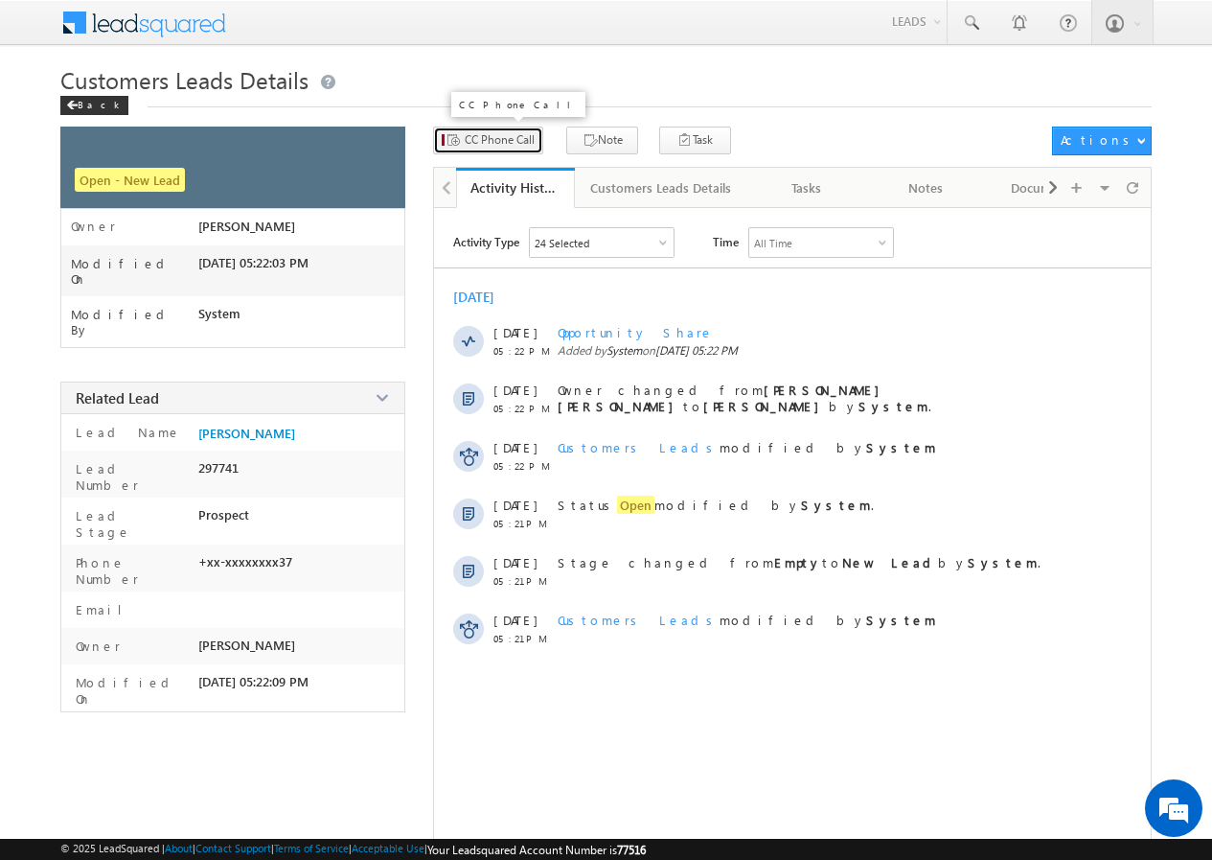
click at [496, 136] on span "CC Phone Call" at bounding box center [500, 139] width 70 height 17
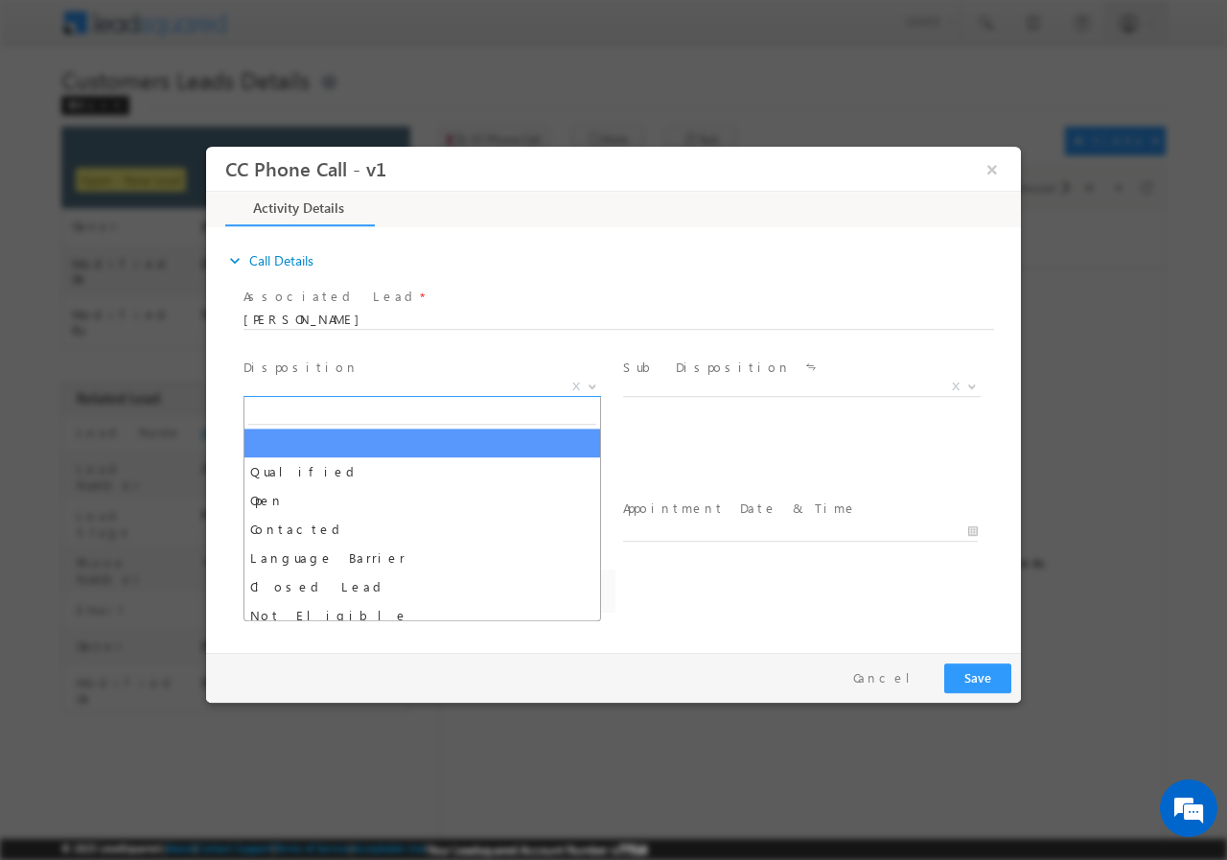
click at [323, 389] on span "X" at bounding box center [421, 386] width 357 height 19
select select "ajay.chapari@sgrlimited.in"
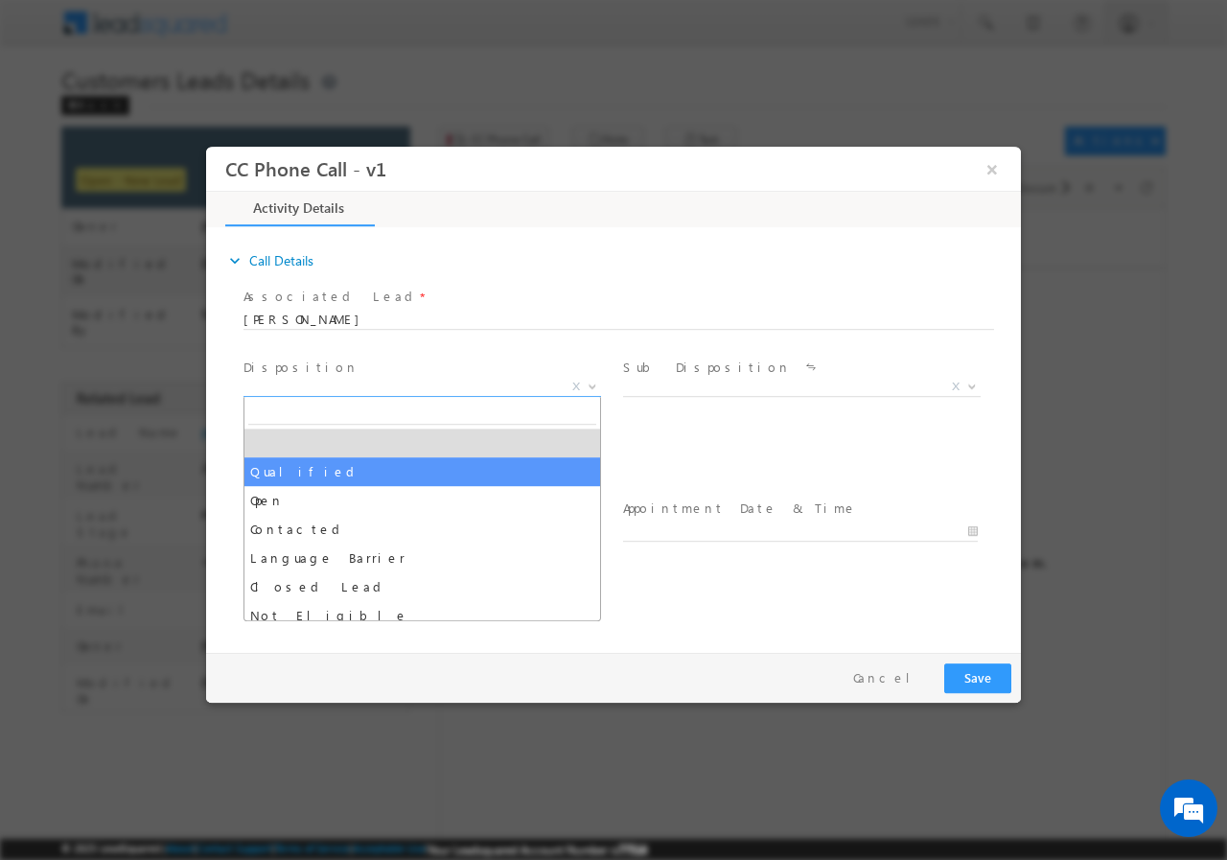
select select "Qualified"
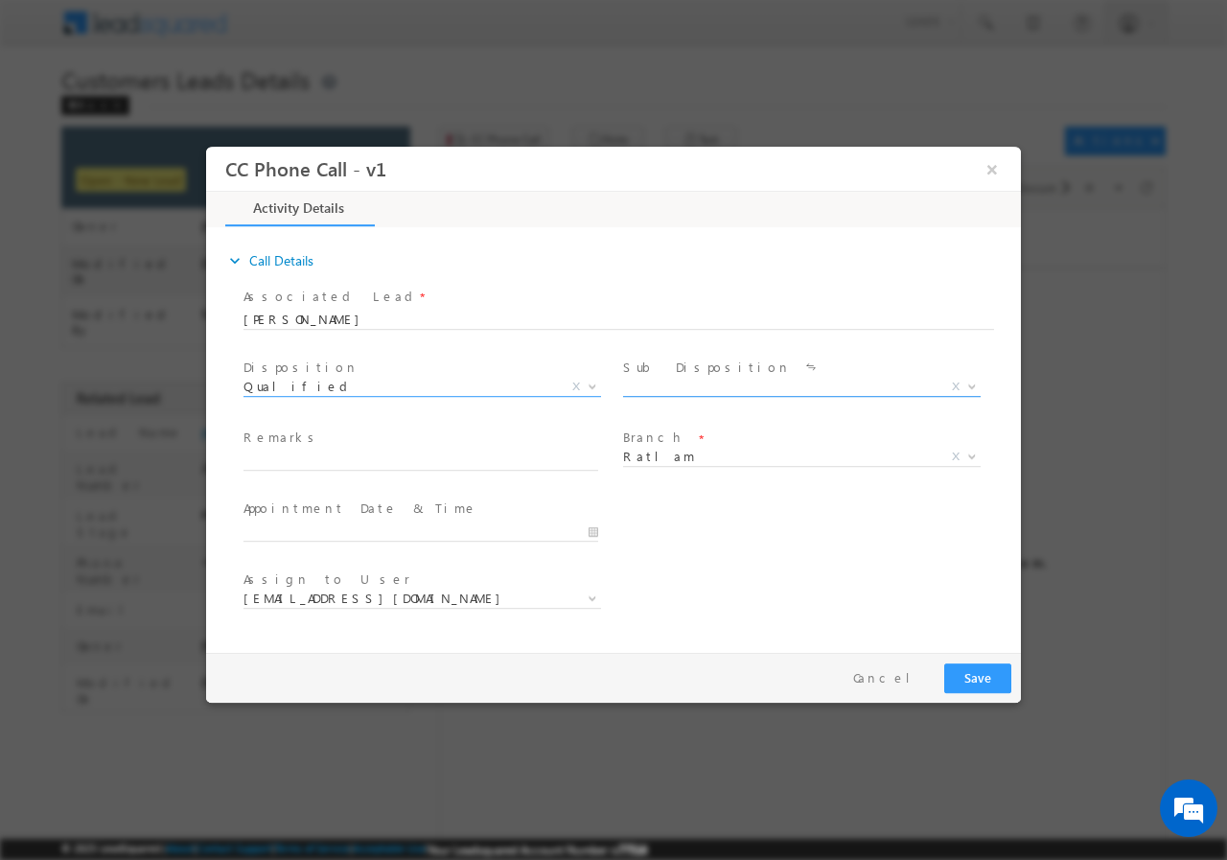
click at [682, 386] on span "X" at bounding box center [801, 386] width 357 height 19
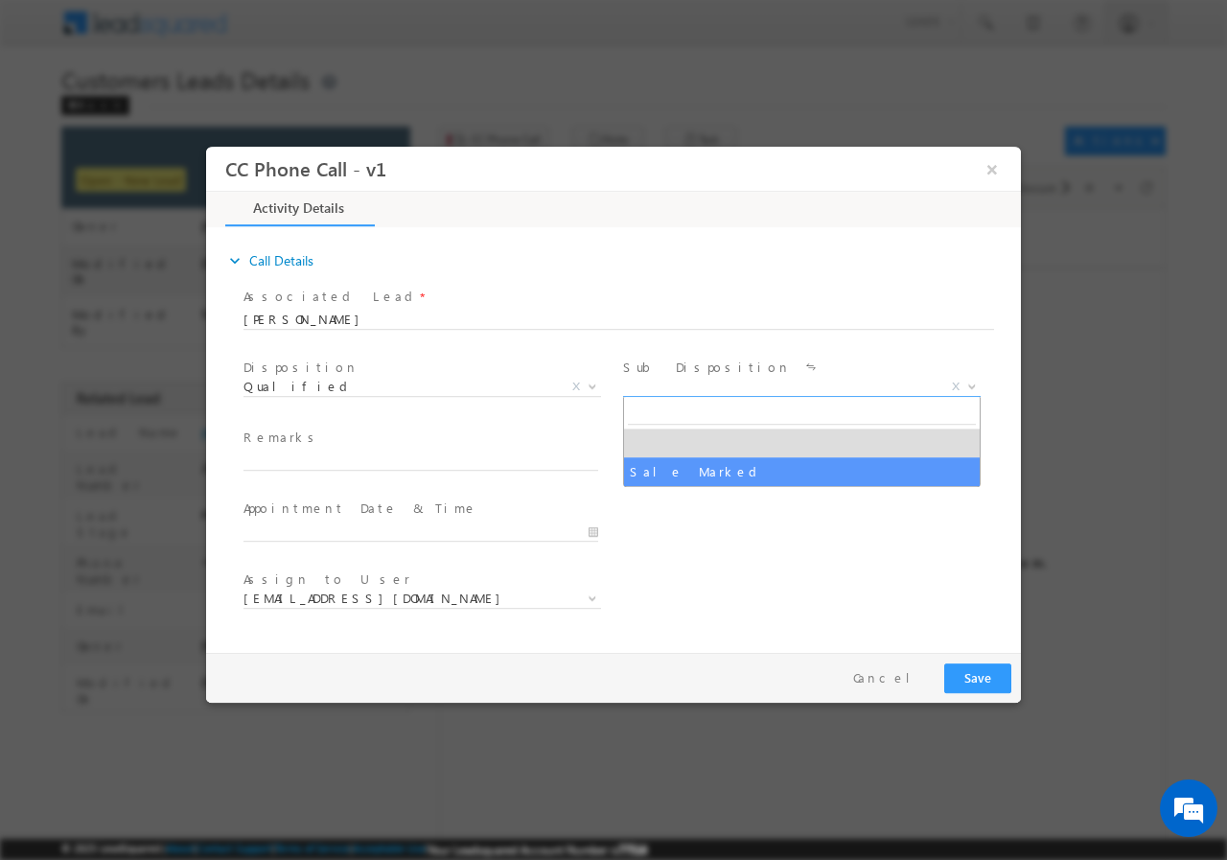
select select "Sale Marked"
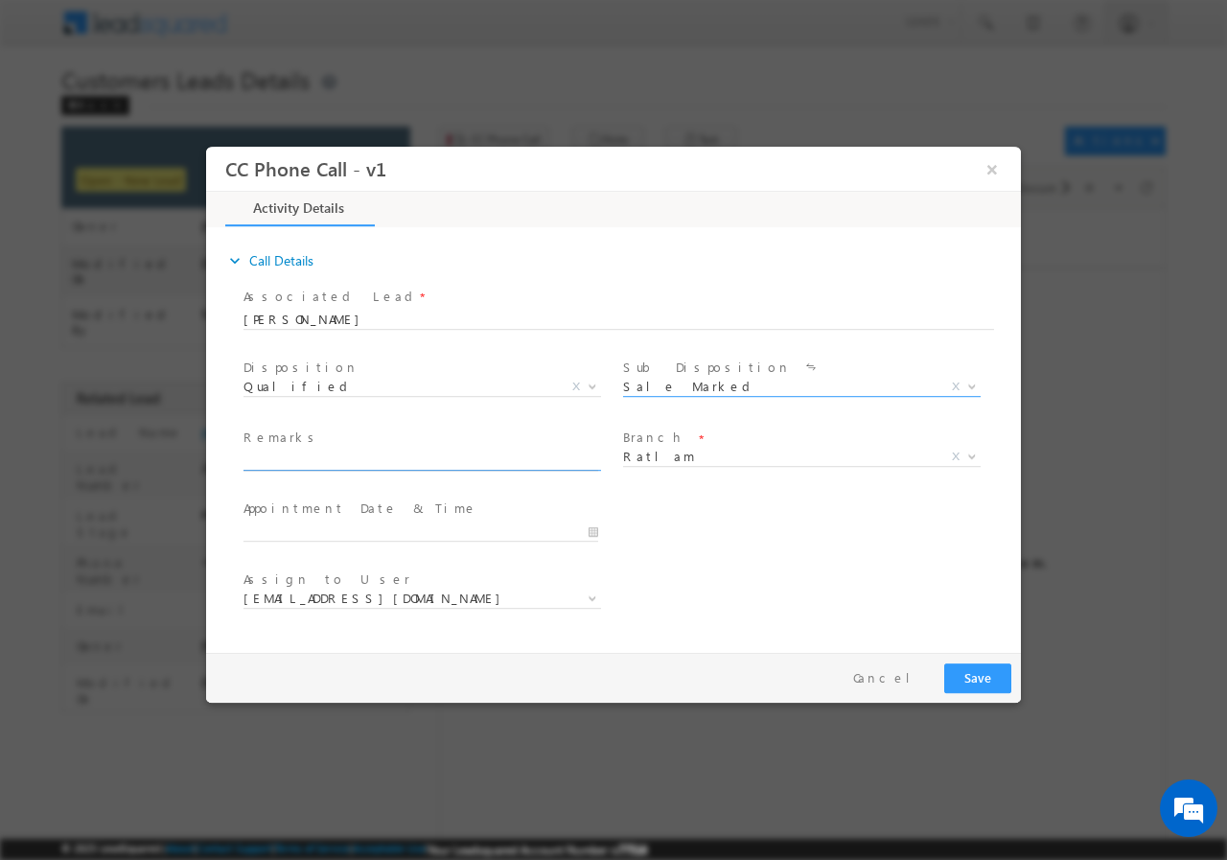
click at [323, 458] on input "text" at bounding box center [420, 459] width 355 height 19
click at [386, 454] on input "text" at bounding box center [420, 459] width 355 height 19
click at [275, 461] on input "text" at bounding box center [420, 459] width 355 height 19
paste input "949330//Top Up//Sarita//8109140437//loan req-1L// Ratlam// Cx is ready to meet …"
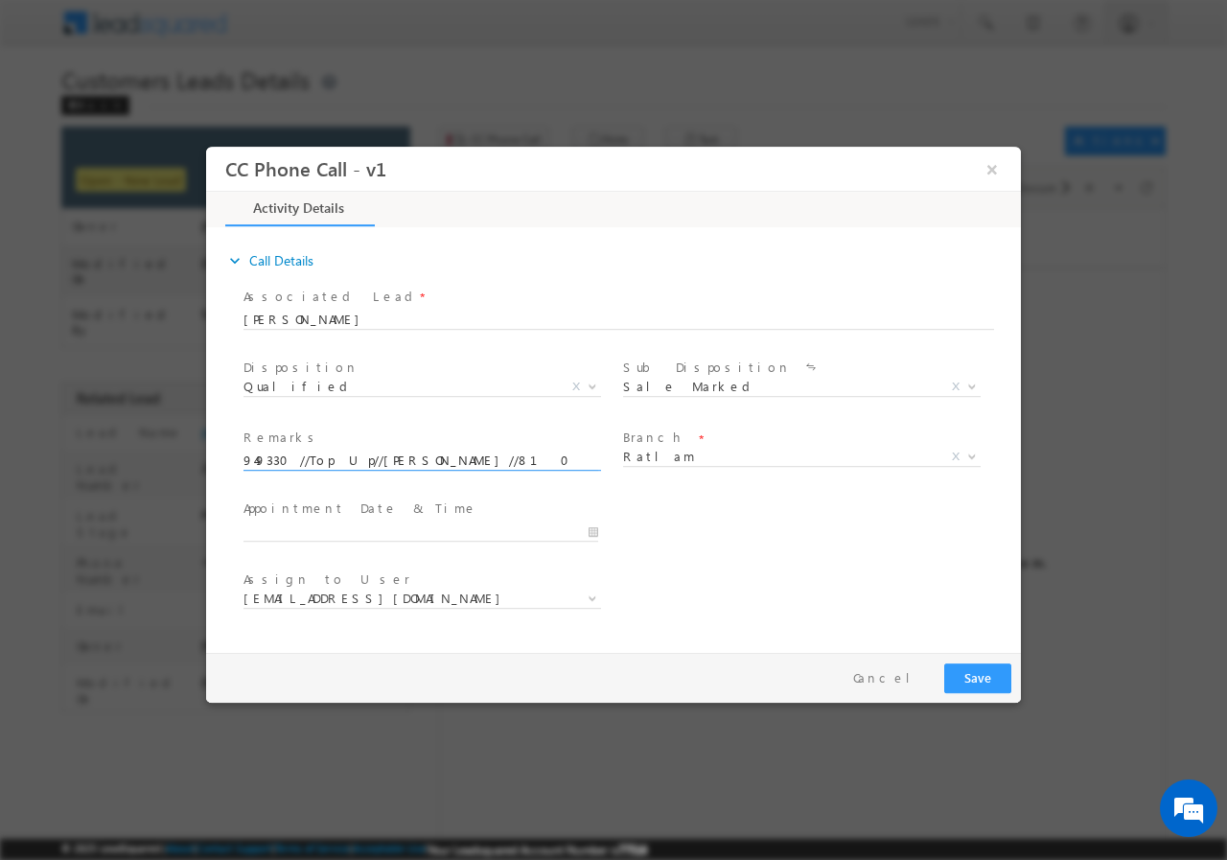
scroll to position [0, 226]
type input "949330//Top Up//Sarita//8109140437//loan req-1L// Ratlam// Cx is ready to meet …"
click at [591, 529] on input "10/01/2025 10:39 AM" at bounding box center [420, 530] width 355 height 19
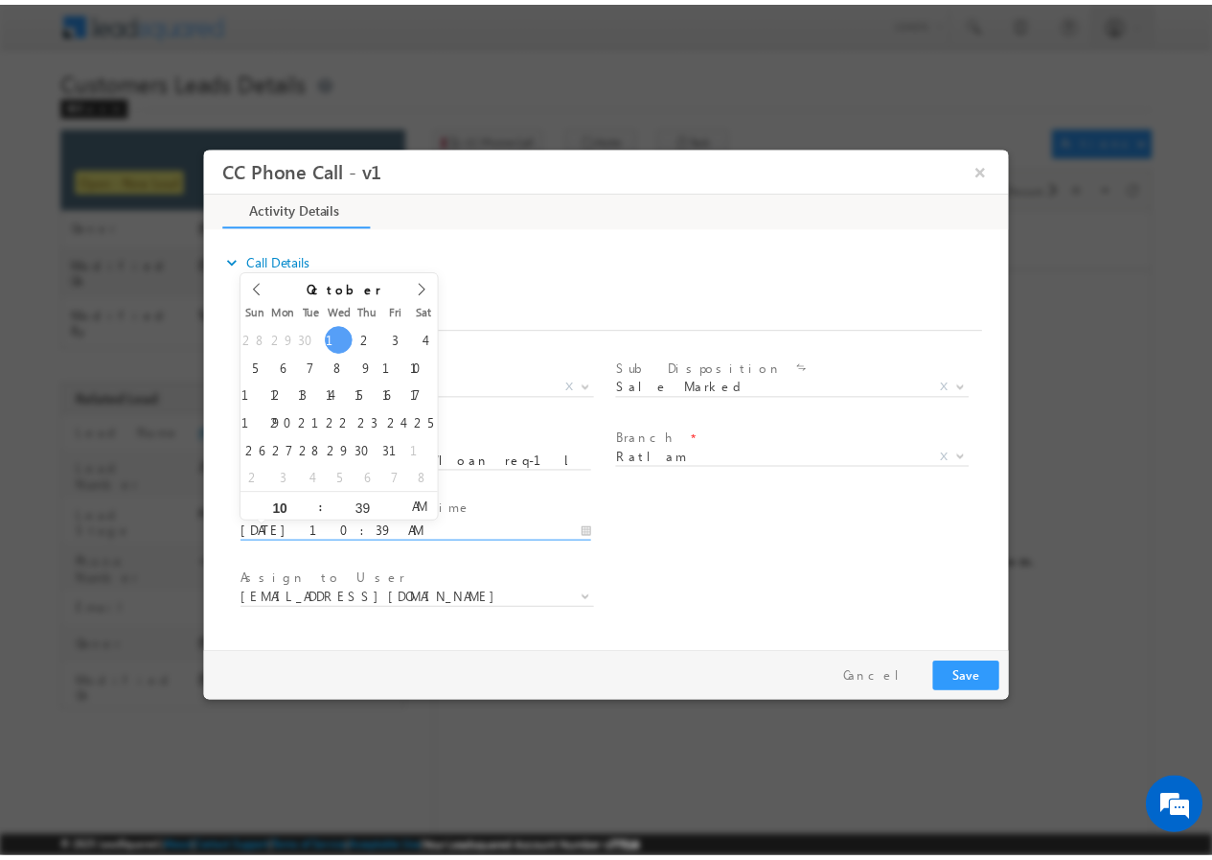
scroll to position [0, 0]
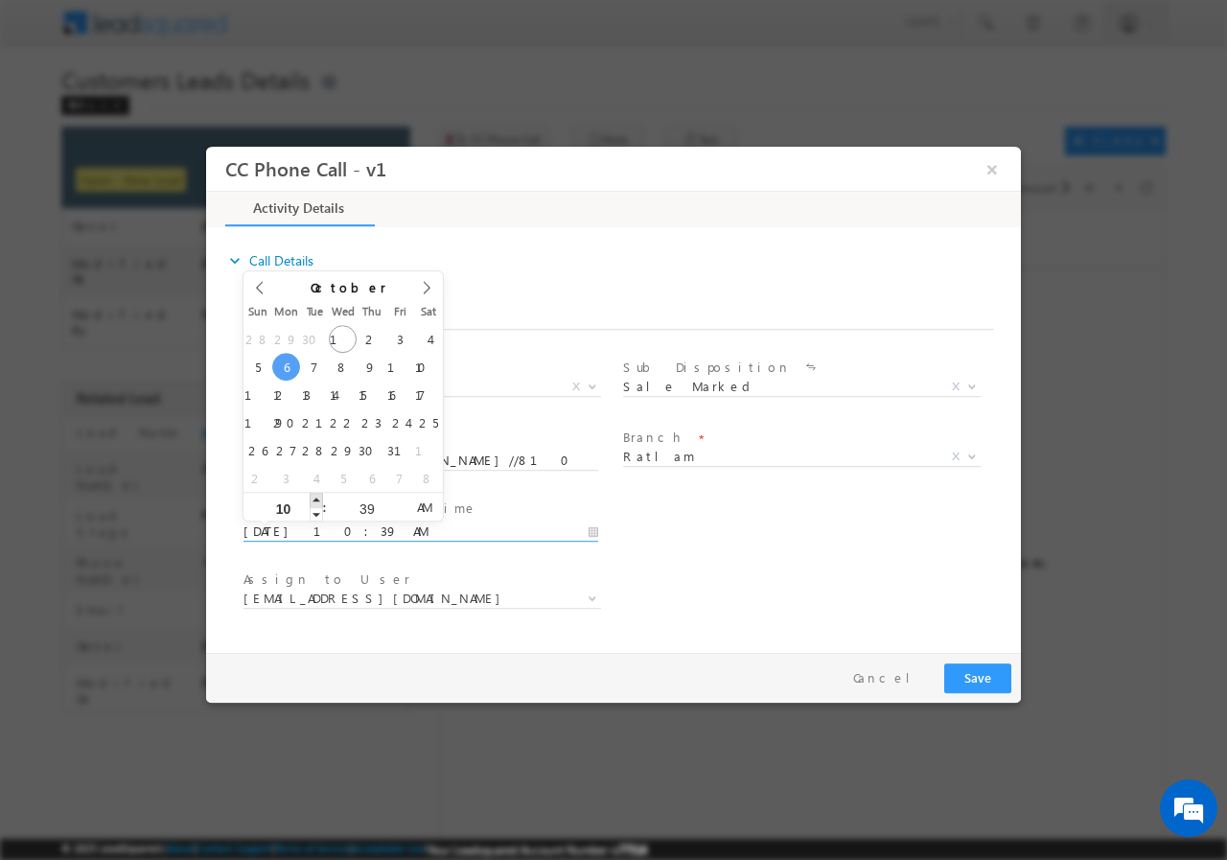
click at [319, 500] on span at bounding box center [316, 499] width 13 height 14
type input "10/06/2025 11:39 AM"
type input "11"
type input "10/06/2025 12:39 PM"
type input "12"
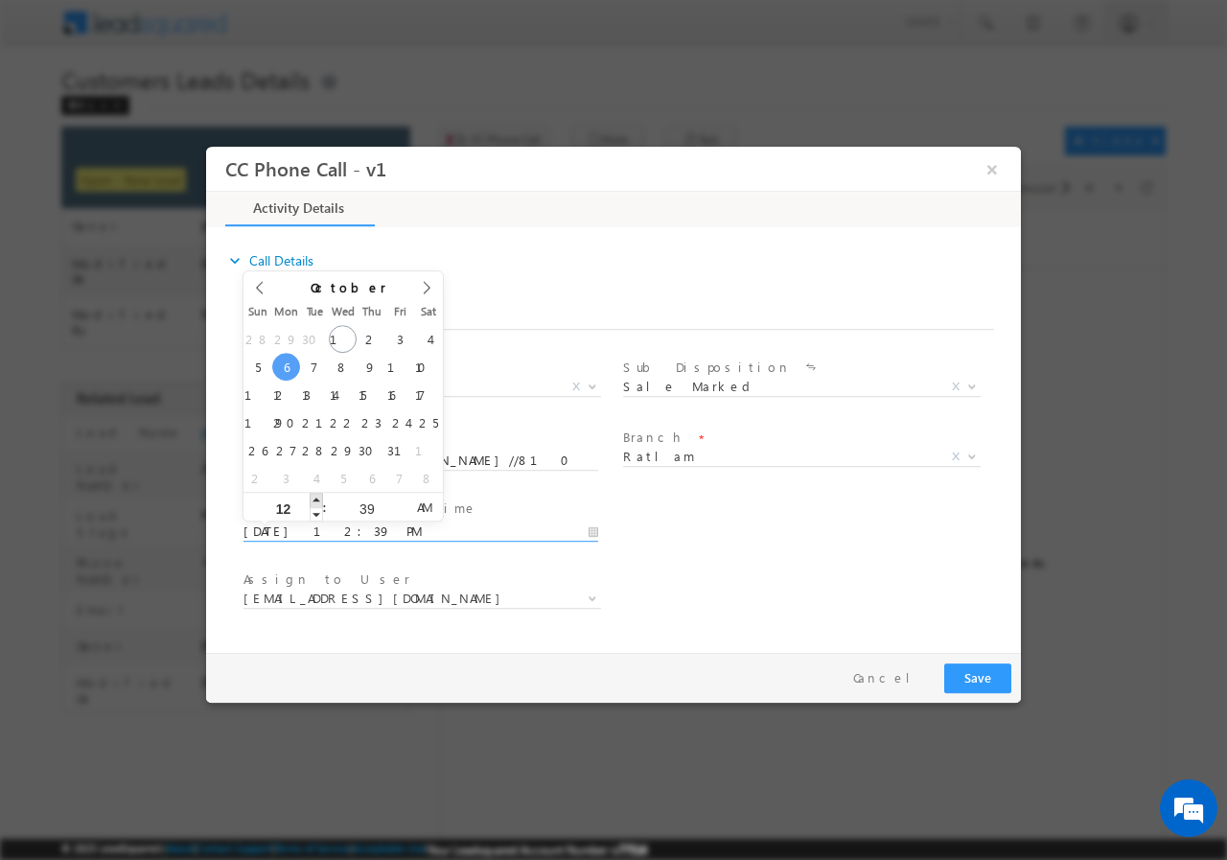
click at [319, 500] on span at bounding box center [316, 499] width 13 height 14
type input "10/06/2025 1:39 PM"
type input "01"
click at [319, 500] on span at bounding box center [316, 499] width 13 height 14
type input "10/06/2025 12:39 PM"
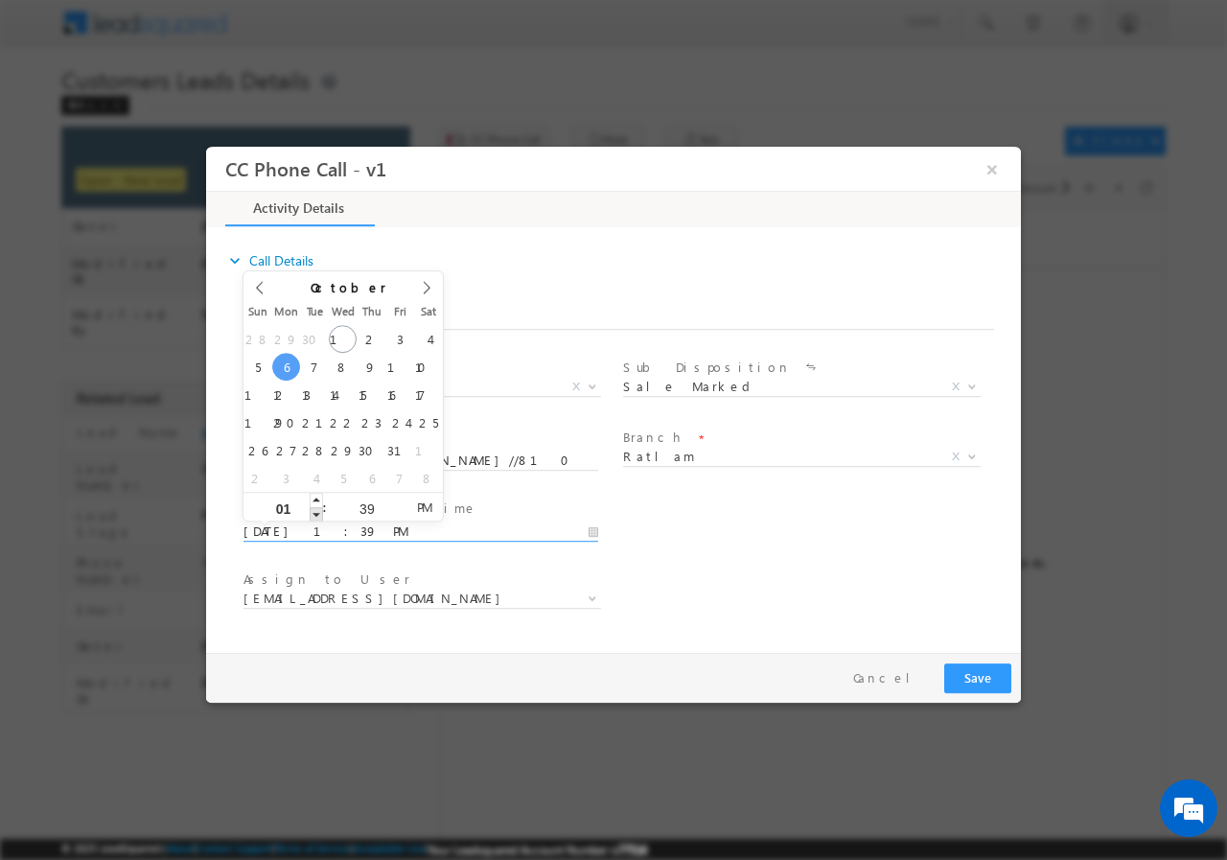
type input "12"
click at [319, 515] on span at bounding box center [316, 513] width 13 height 14
click at [364, 502] on input "39" at bounding box center [367, 507] width 80 height 12
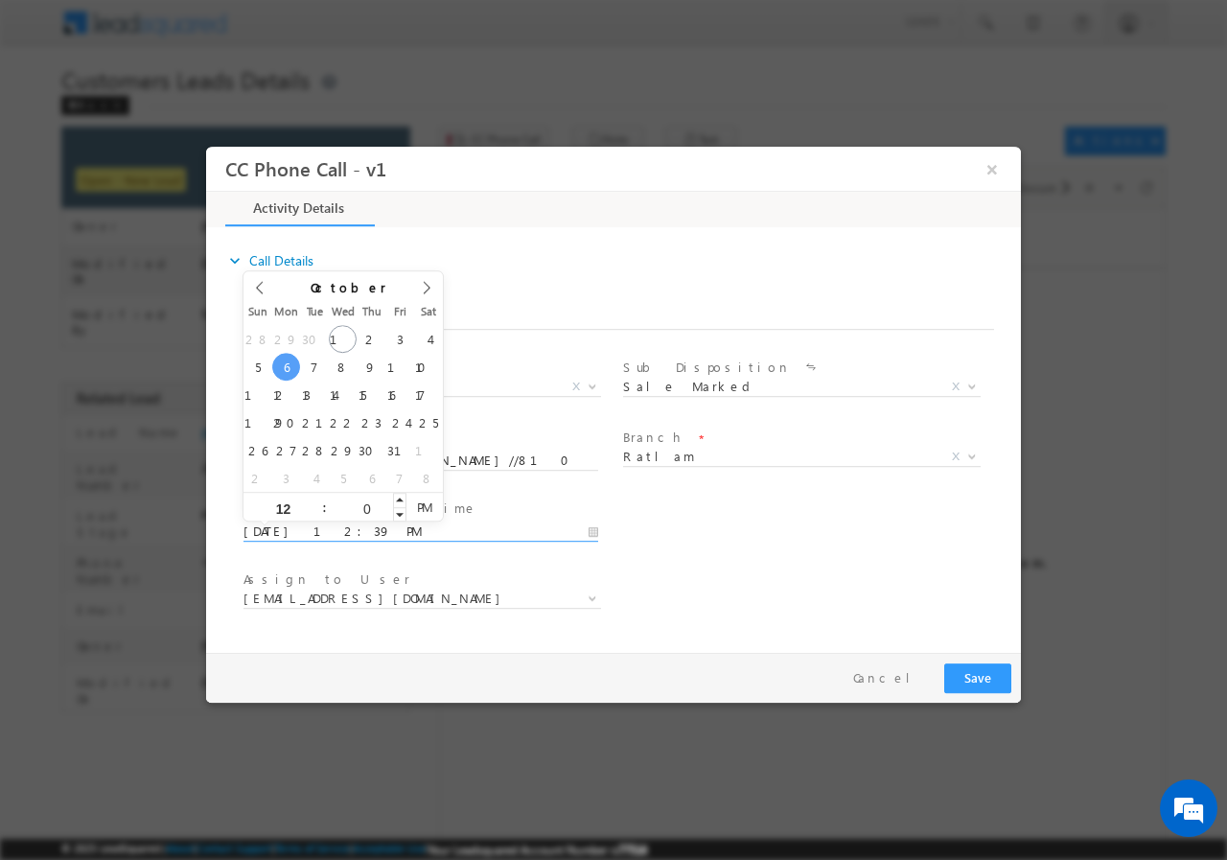
type input "00"
type input "10/06/2025 12:00 PM"
click at [749, 558] on div "User Branch * Appointment Date & Time * 10/06/2025 12:00 PM" at bounding box center [630, 529] width 781 height 71
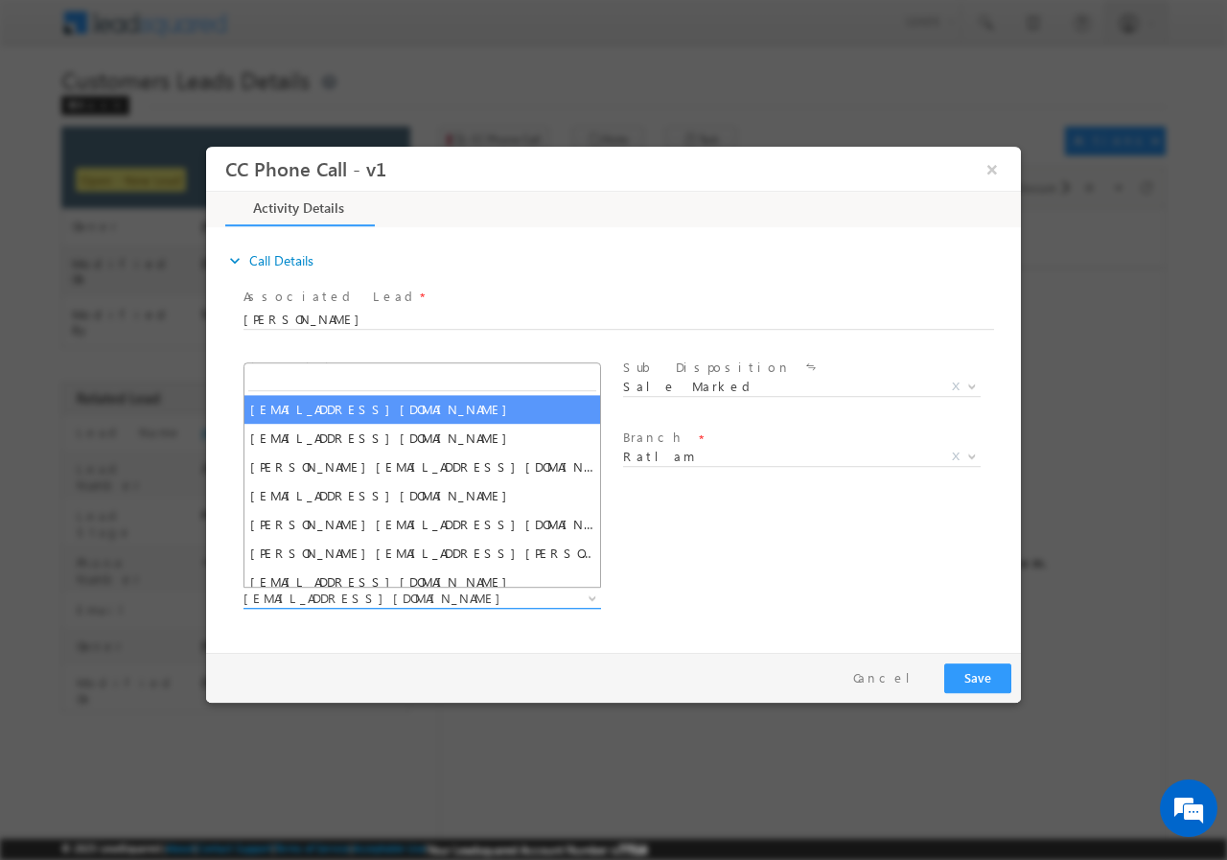
click at [373, 597] on span "ajay.chapari@sgrlimited.in" at bounding box center [398, 596] width 311 height 17
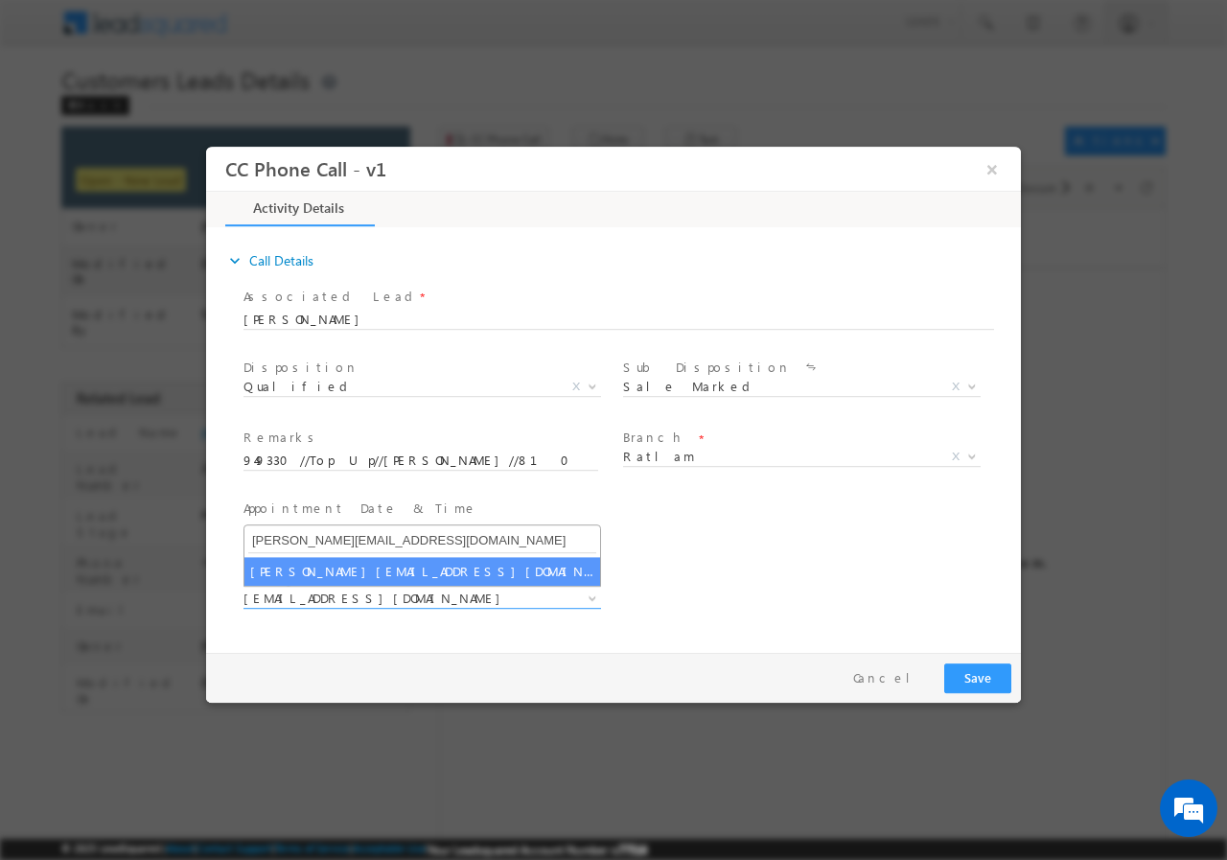
type input "apurav.shukla@sgrlimited.in"
select select "apurav.shukla@sgrlimited.in"
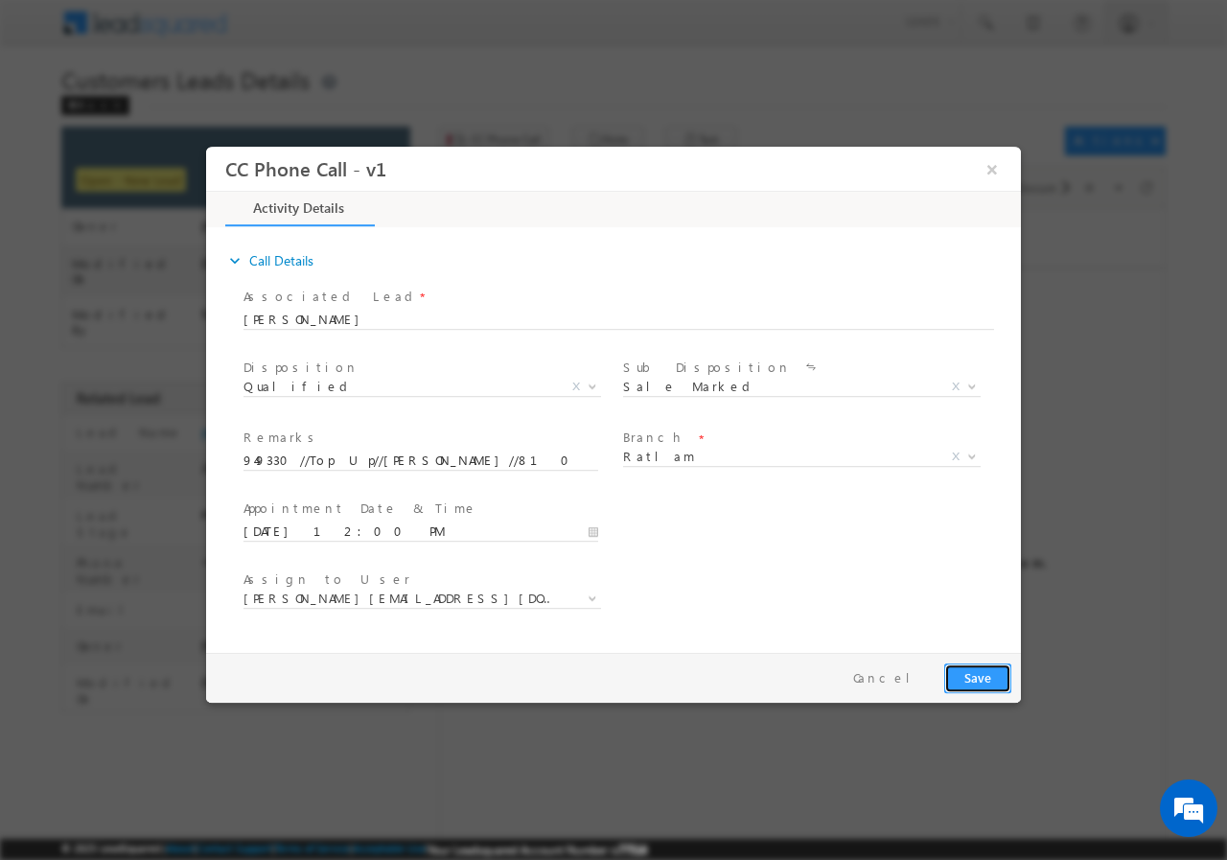
click at [972, 674] on button "Save" at bounding box center [977, 677] width 67 height 30
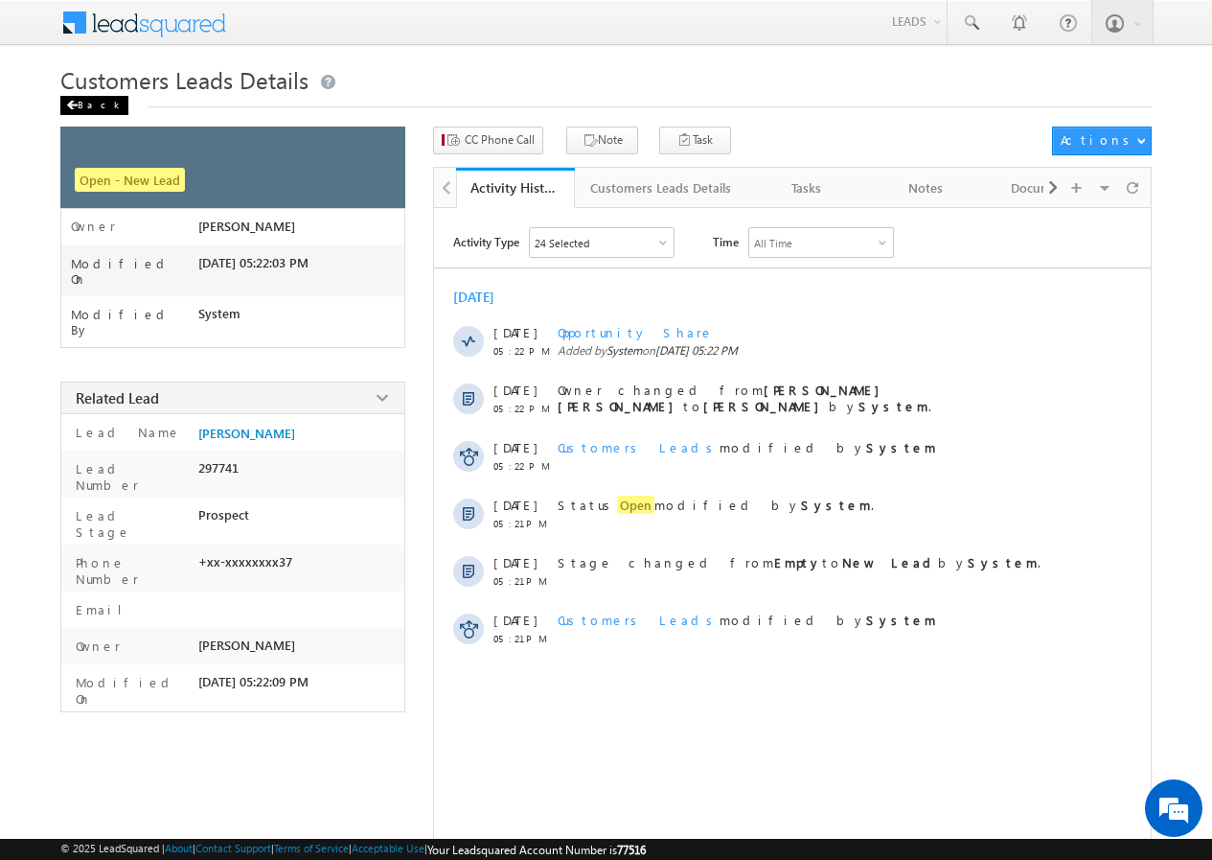
click at [83, 104] on div "Back" at bounding box center [94, 105] width 68 height 19
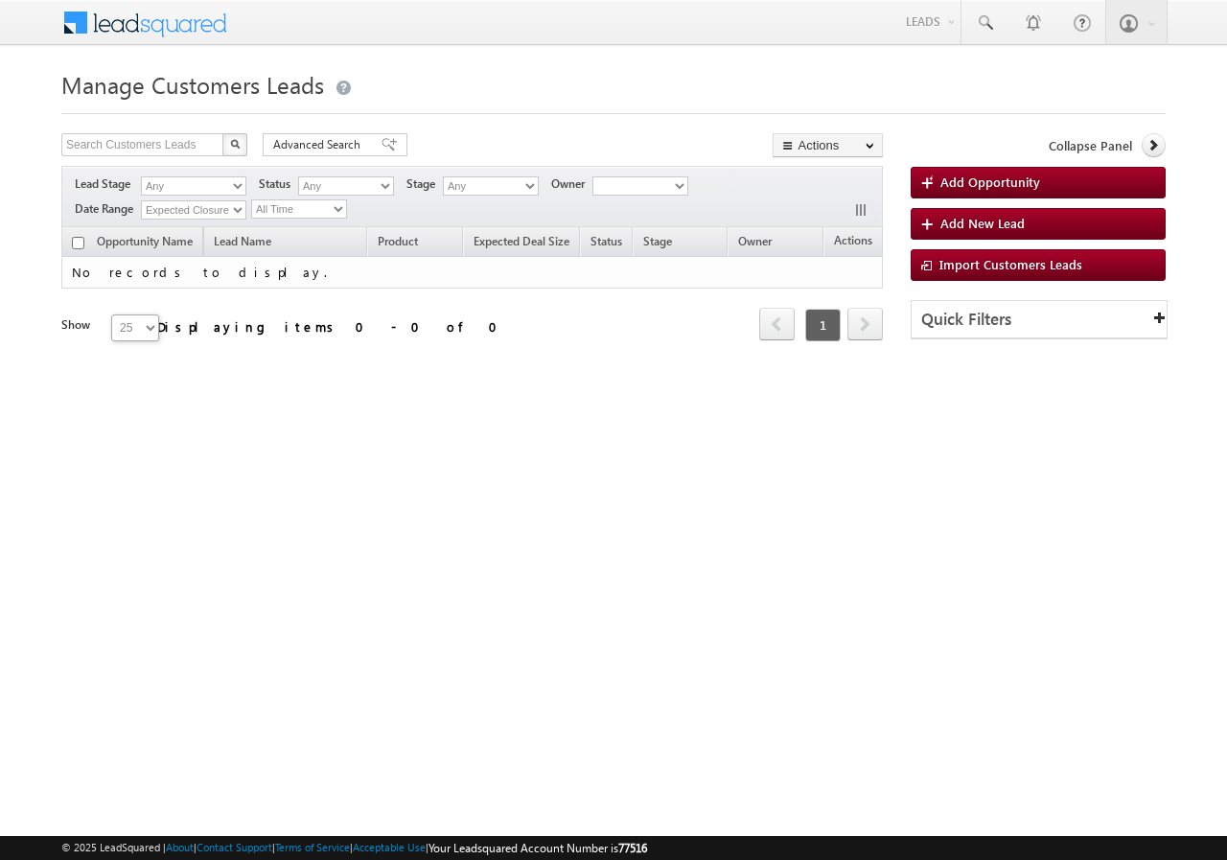
type input "949330"
